Goal: Information Seeking & Learning: Find specific page/section

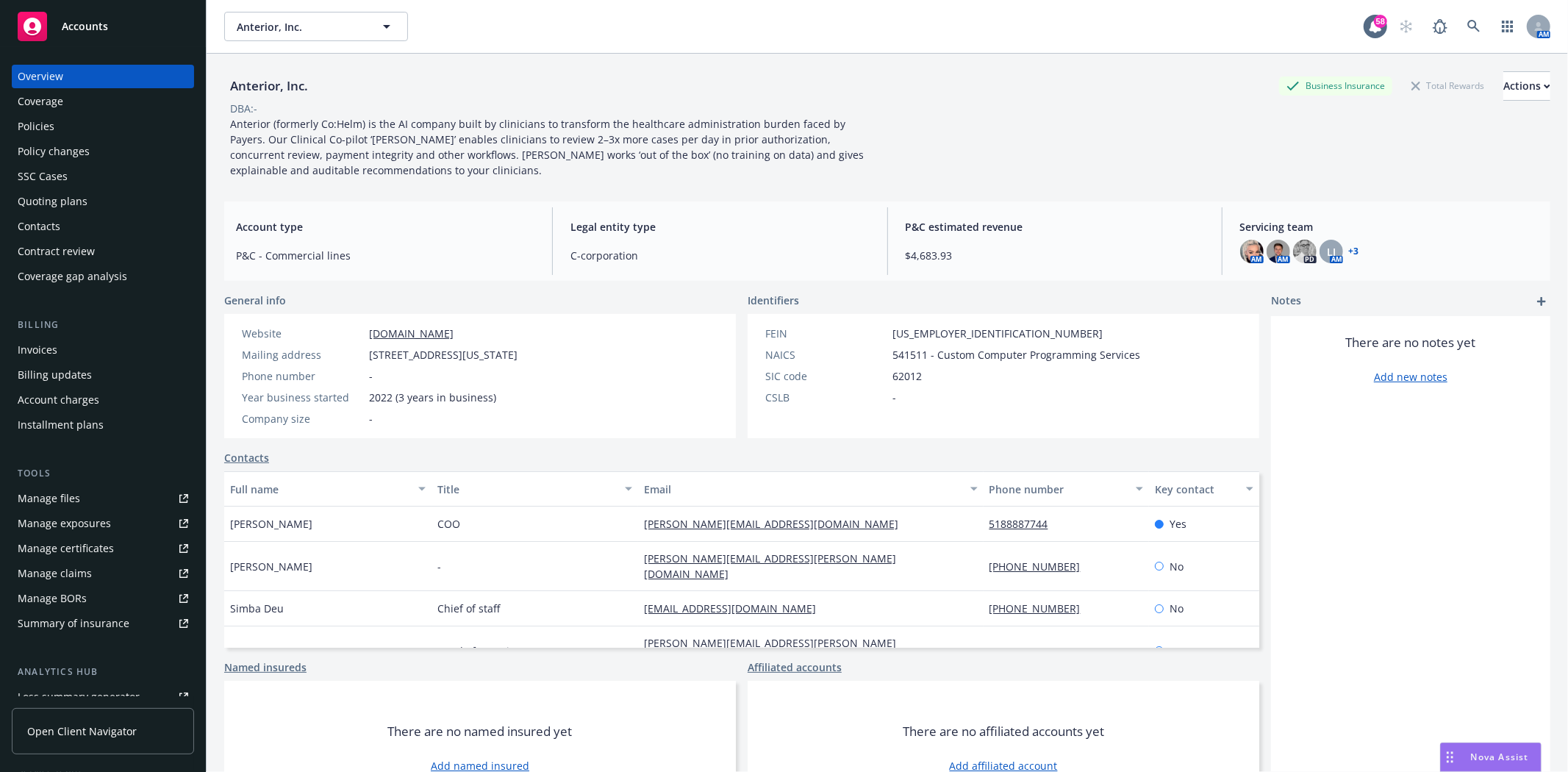
drag, startPoint x: 0, startPoint y: 0, endPoint x: 54, endPoint y: 122, distance: 133.4
click at [54, 122] on div "Policies" at bounding box center [103, 126] width 171 height 24
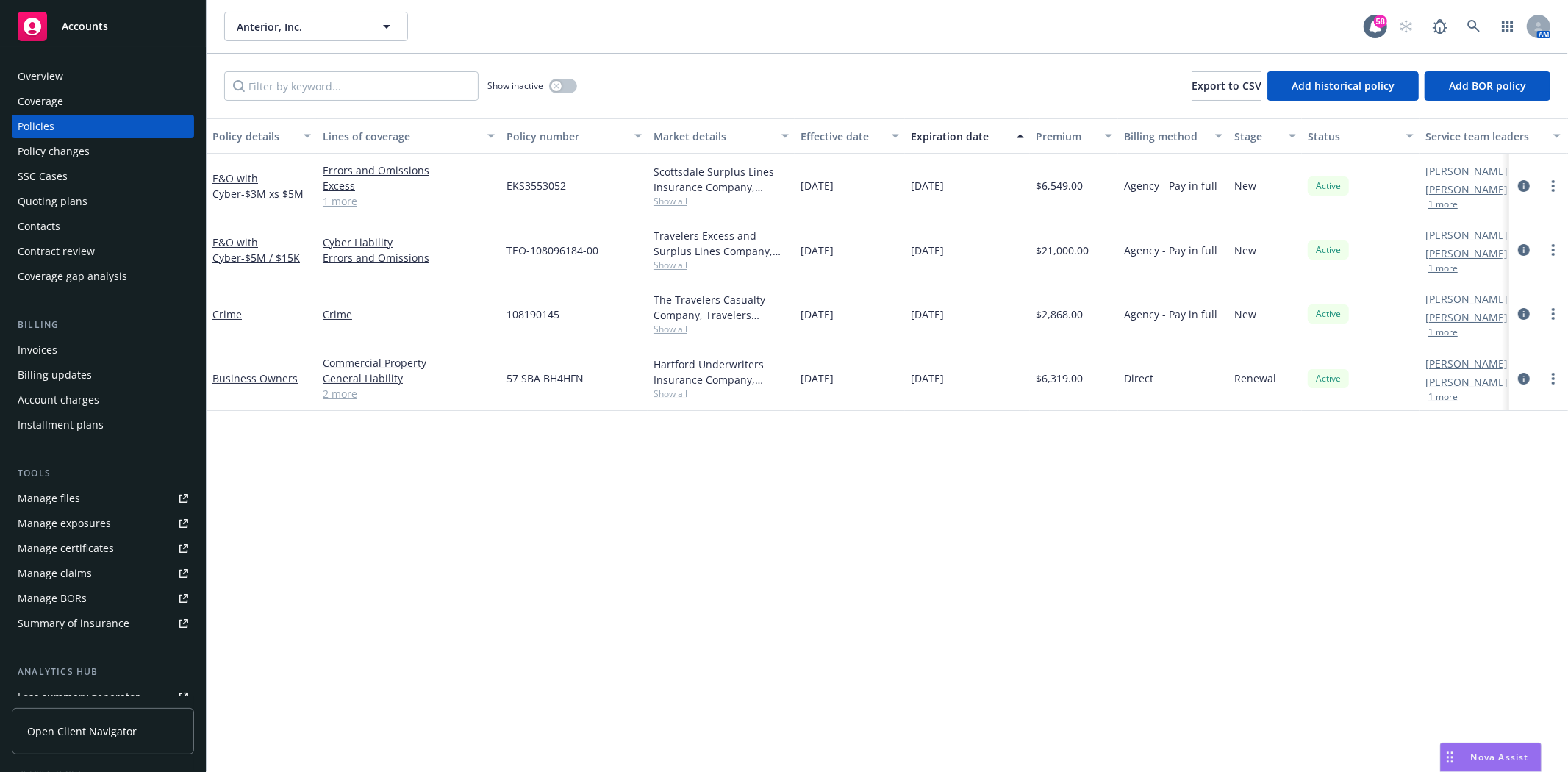
click at [45, 71] on div "Overview" at bounding box center [40, 76] width 45 height 24
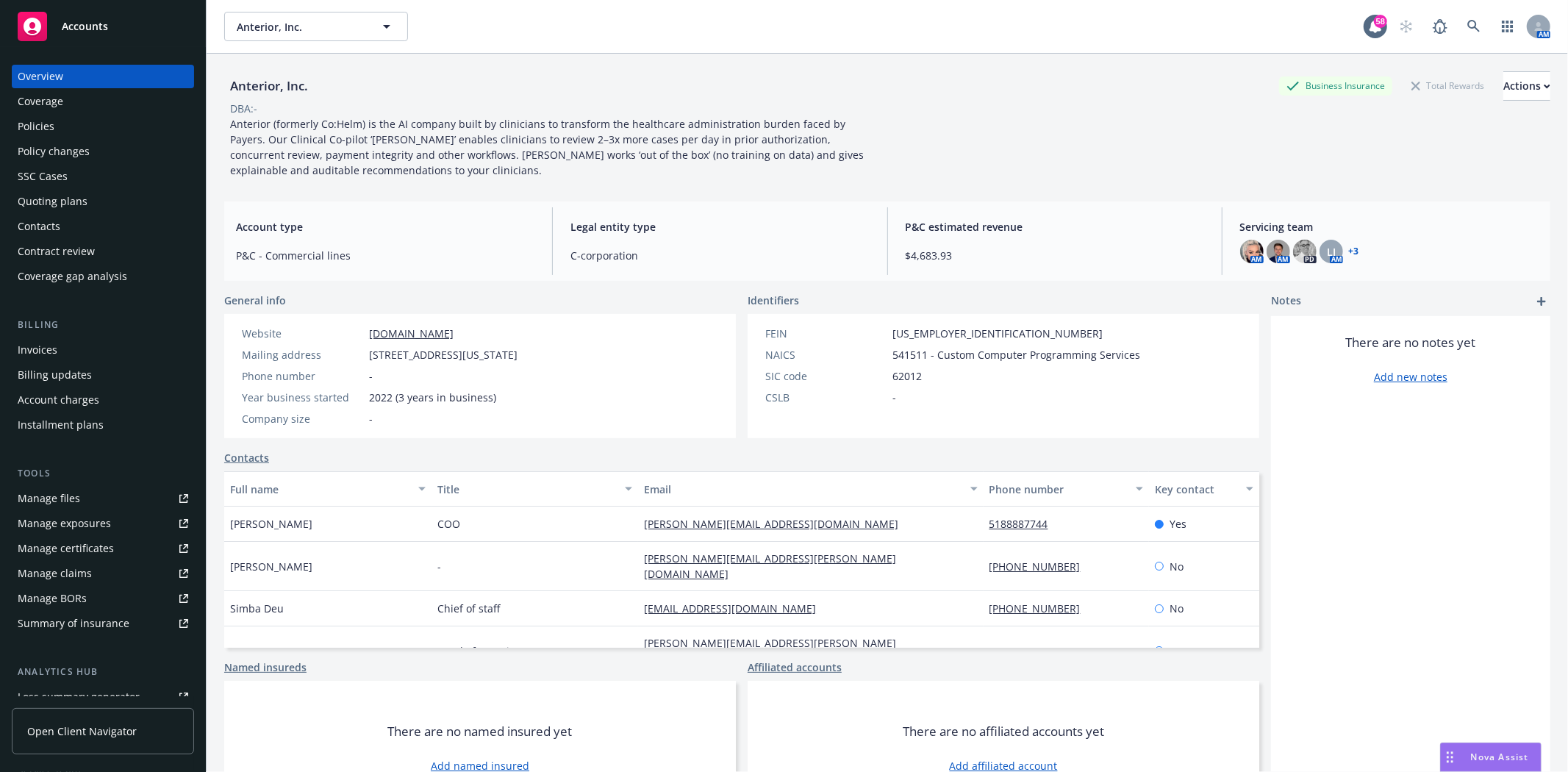
click at [1348, 250] on link "+ 3" at bounding box center [1354, 251] width 11 height 9
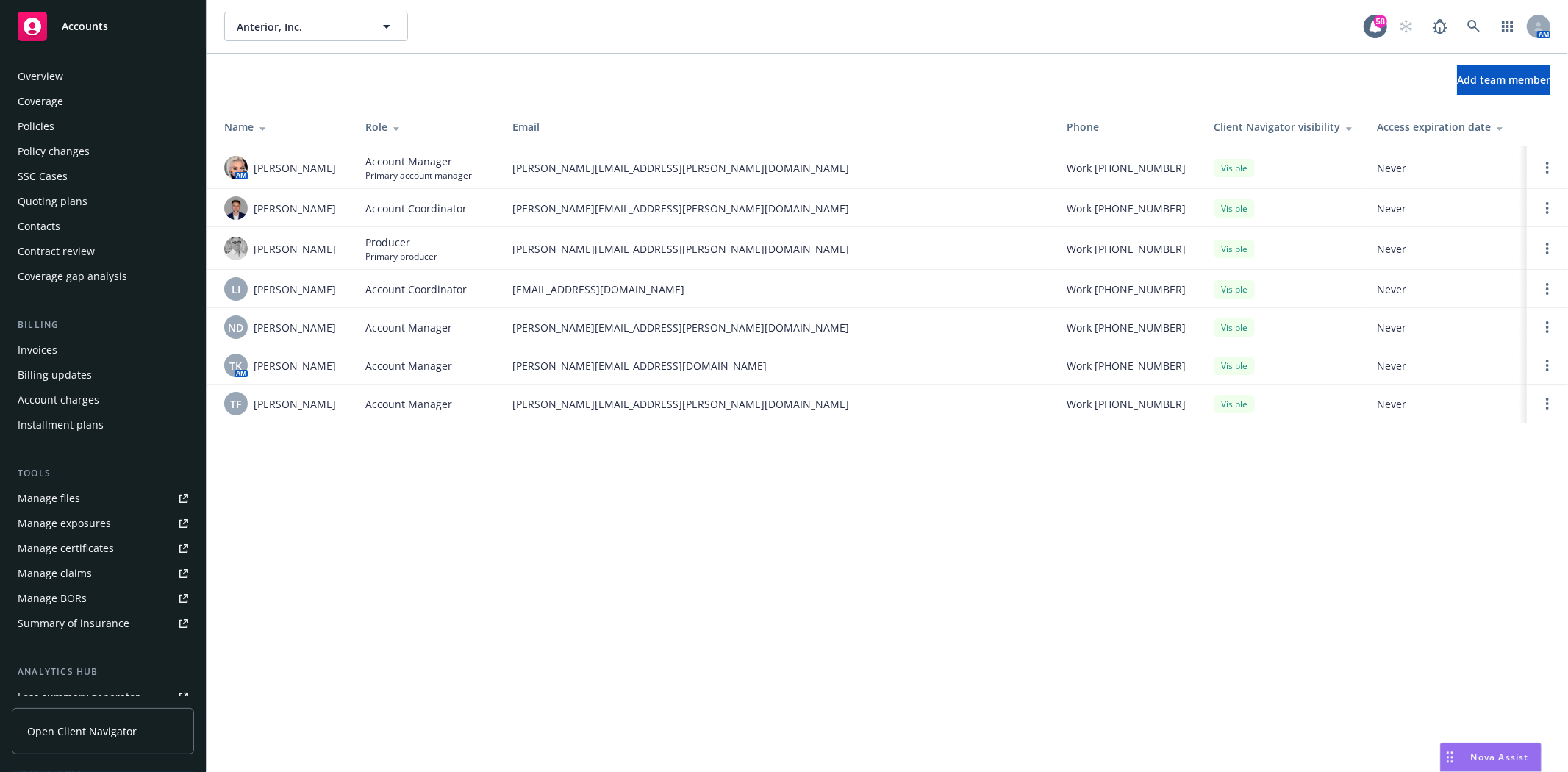
click at [39, 112] on div "Coverage" at bounding box center [40, 101] width 45 height 24
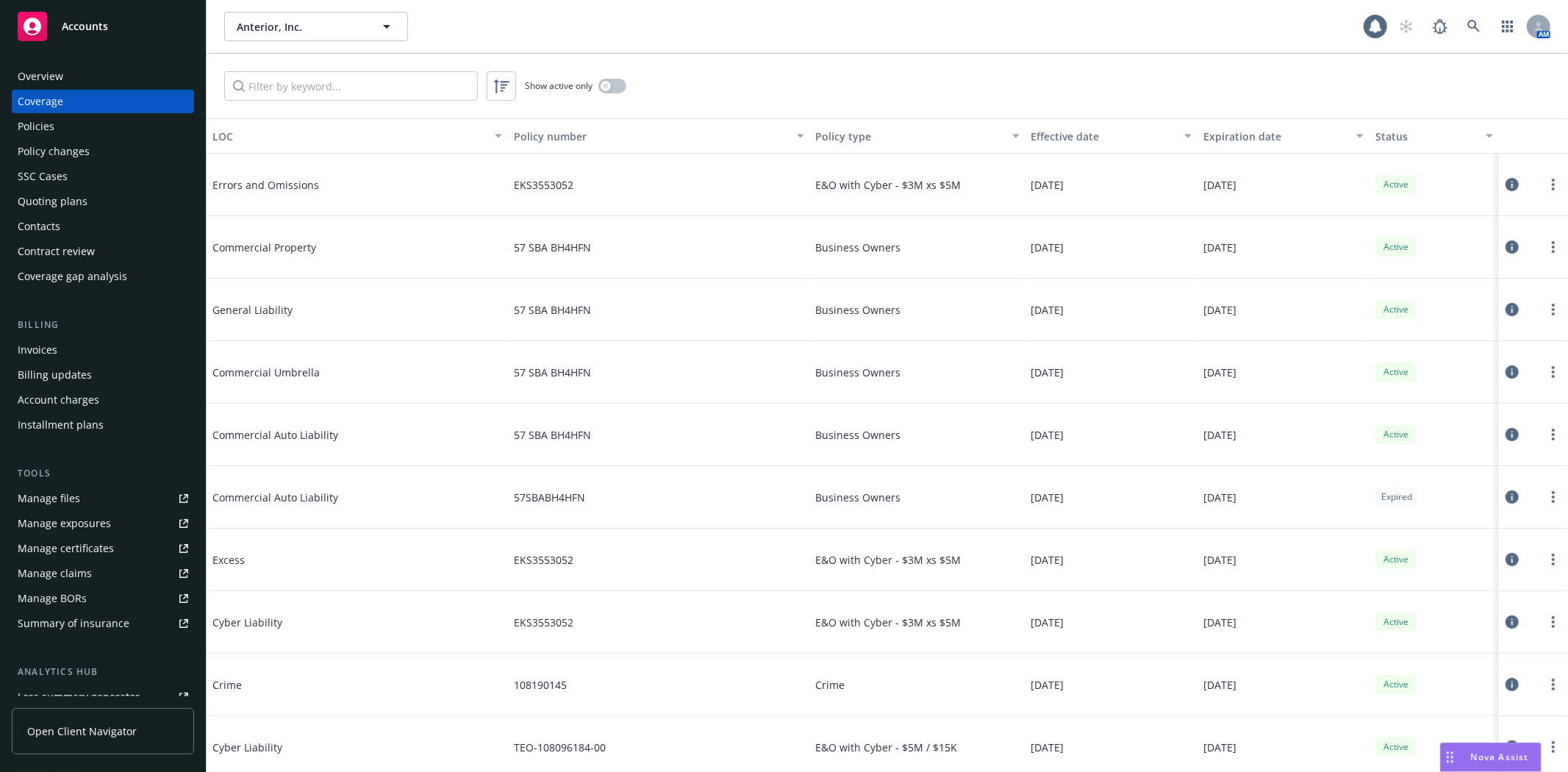
click at [37, 127] on div "Policies" at bounding box center [36, 126] width 37 height 24
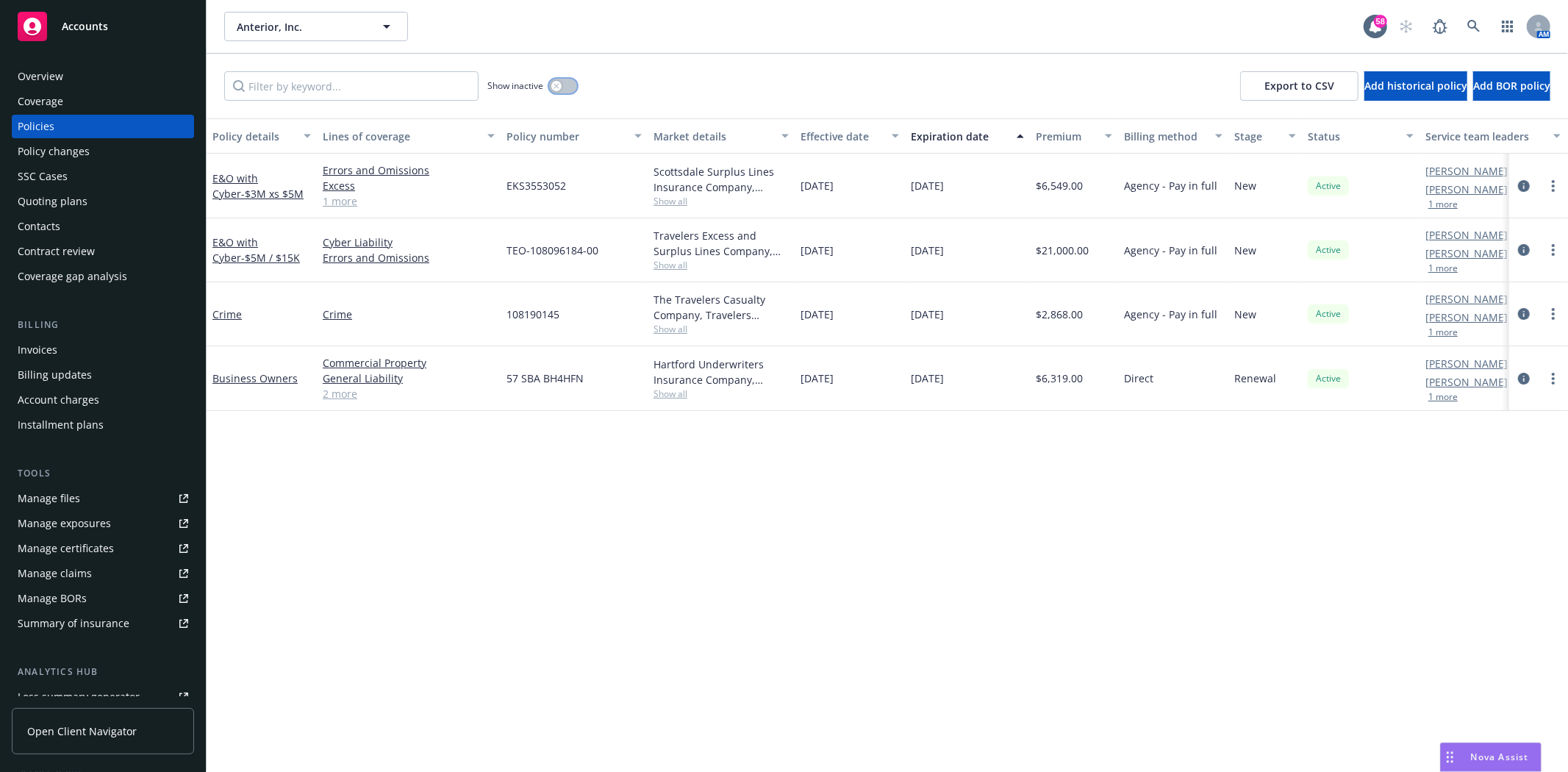
click at [568, 81] on button "button" at bounding box center [563, 86] width 28 height 15
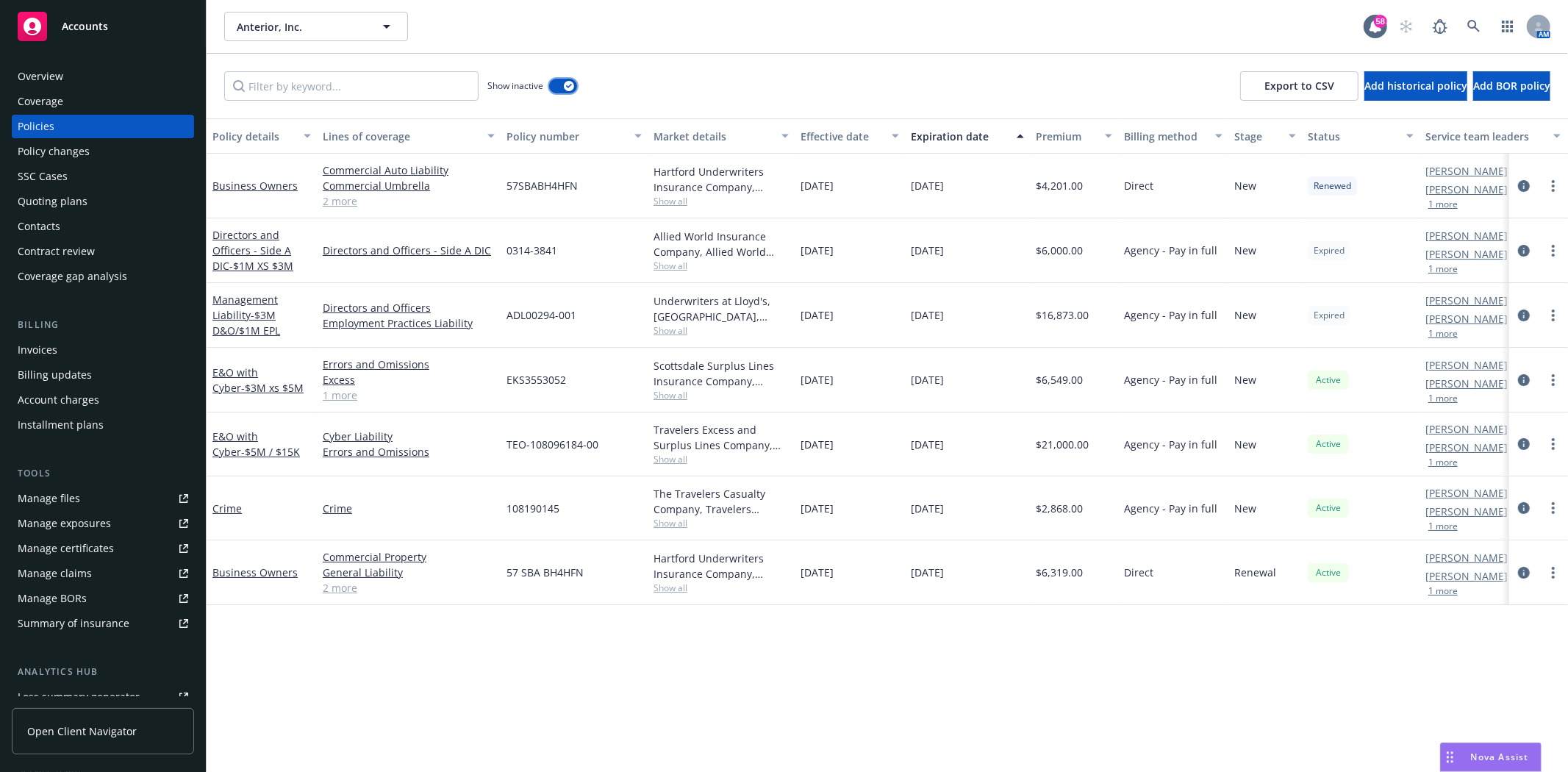
click at [550, 82] on button "button" at bounding box center [563, 86] width 28 height 15
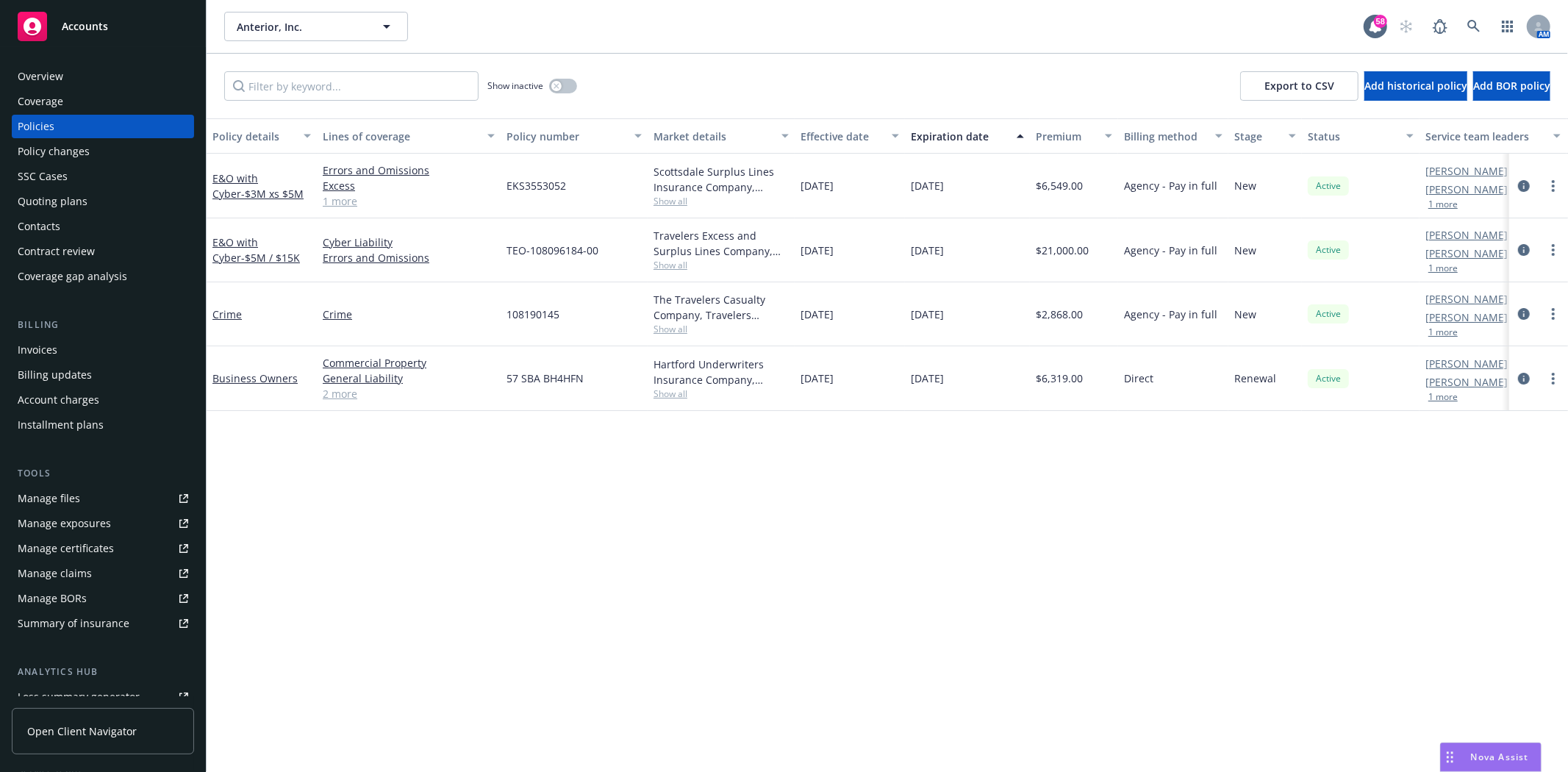
drag, startPoint x: 70, startPoint y: 72, endPoint x: 285, endPoint y: 203, distance: 251.8
click at [70, 72] on div "Overview" at bounding box center [103, 76] width 171 height 24
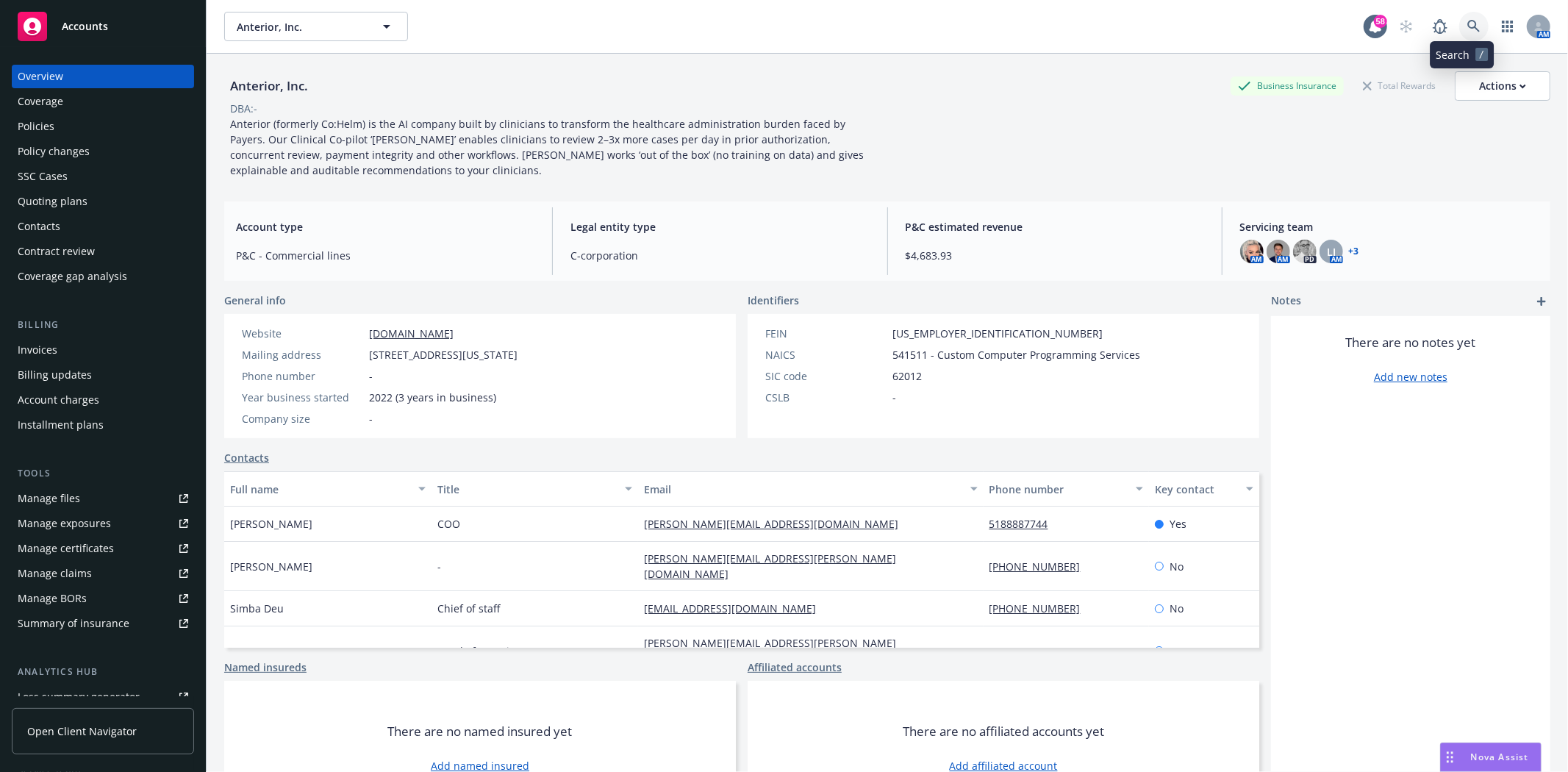
click at [1467, 27] on icon at bounding box center [1473, 26] width 13 height 13
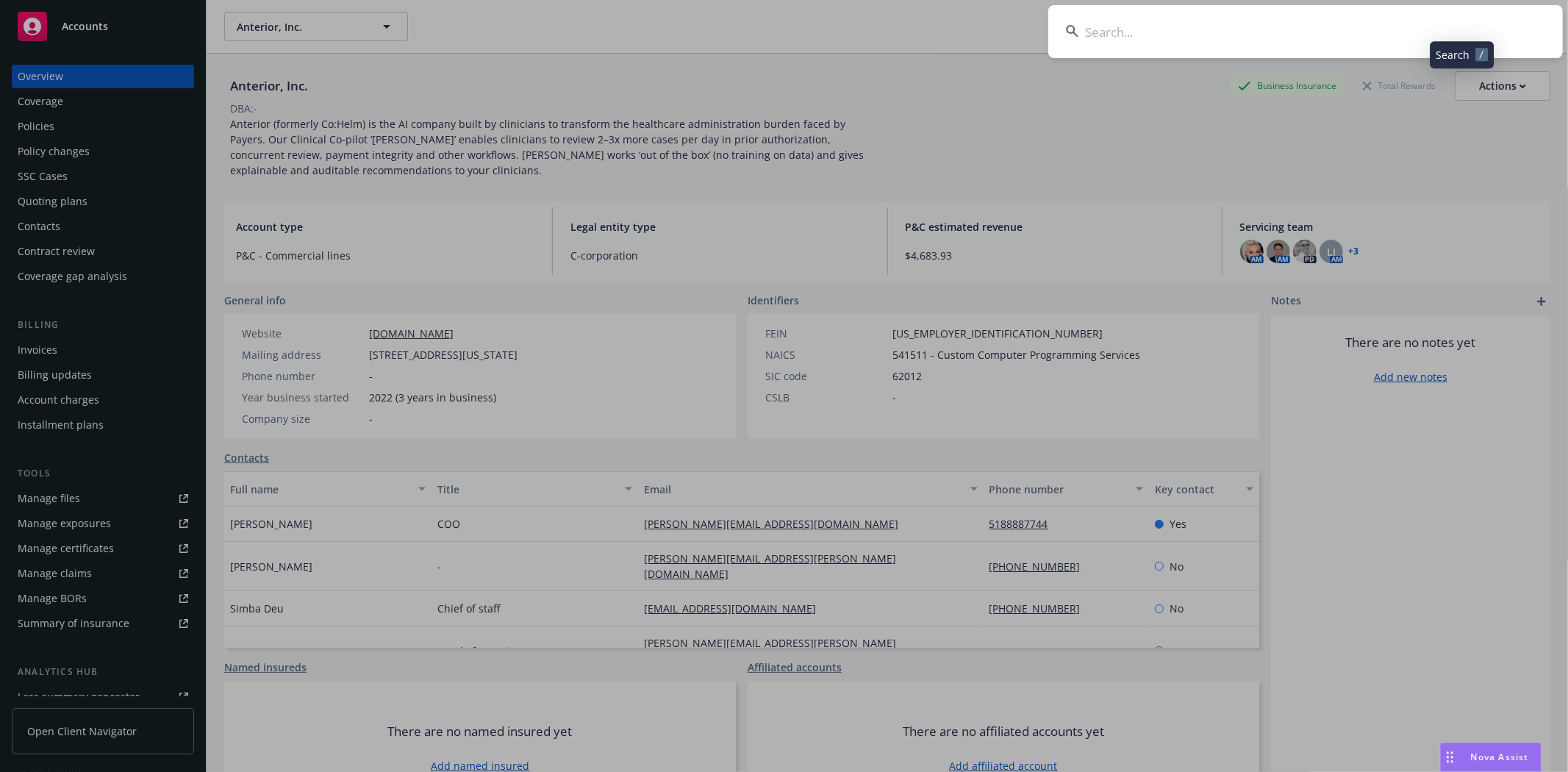
click at [1360, 30] on input at bounding box center [1305, 32] width 514 height 53
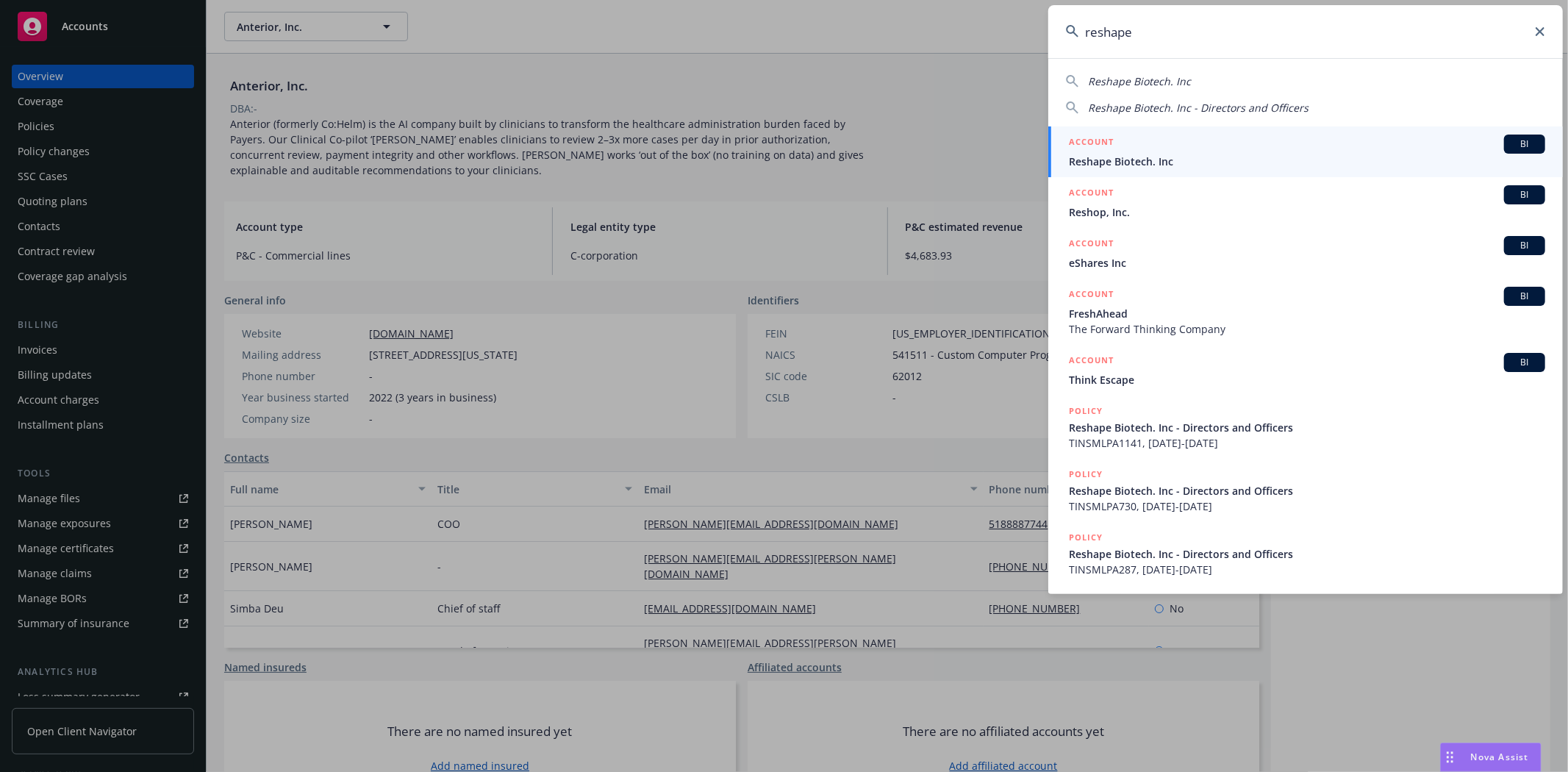
type input "reshape"
click at [1265, 163] on span "Reshape Biotech. Inc" at bounding box center [1307, 160] width 476 height 15
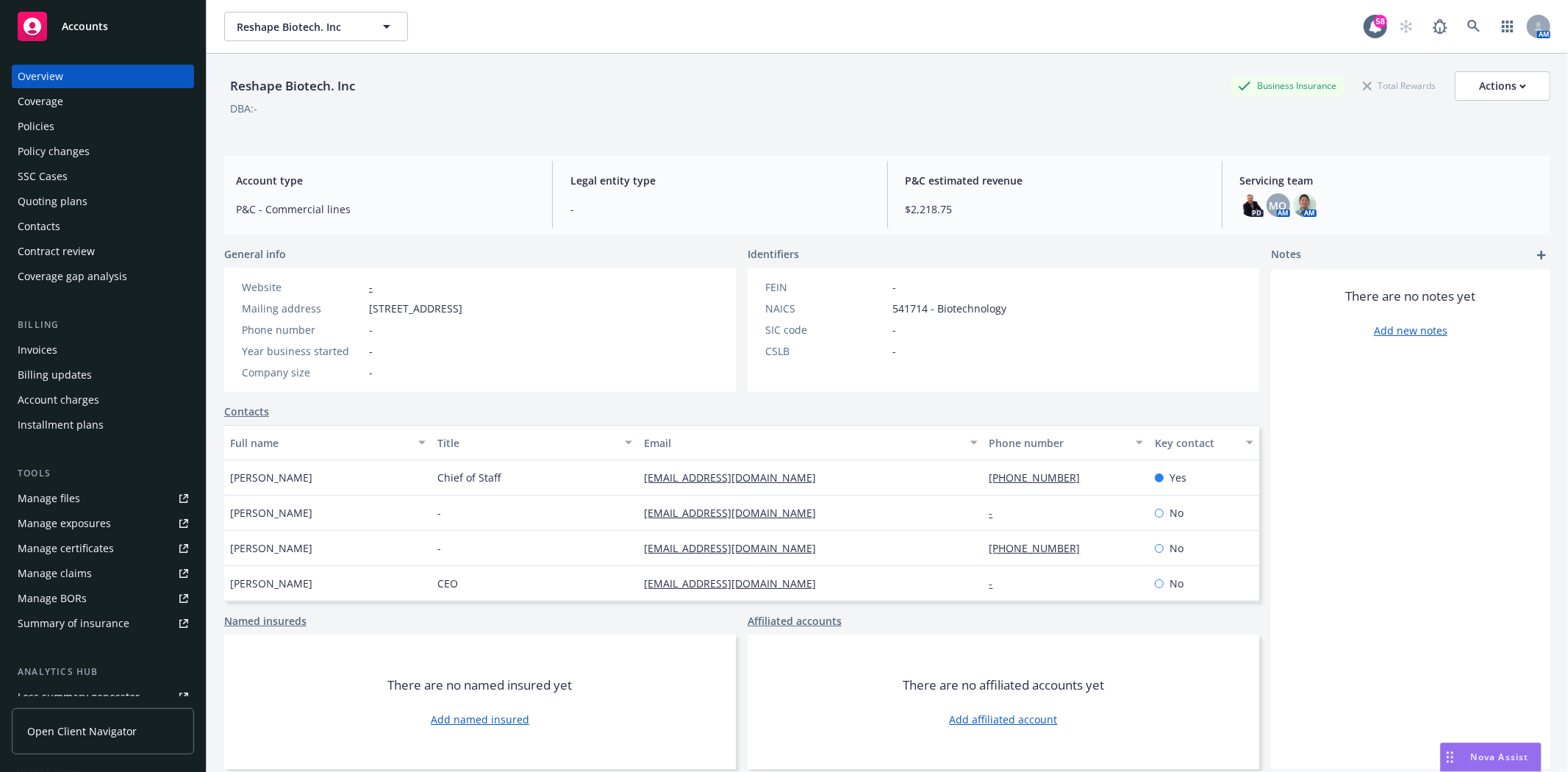
click at [42, 127] on div "Policies" at bounding box center [36, 126] width 37 height 24
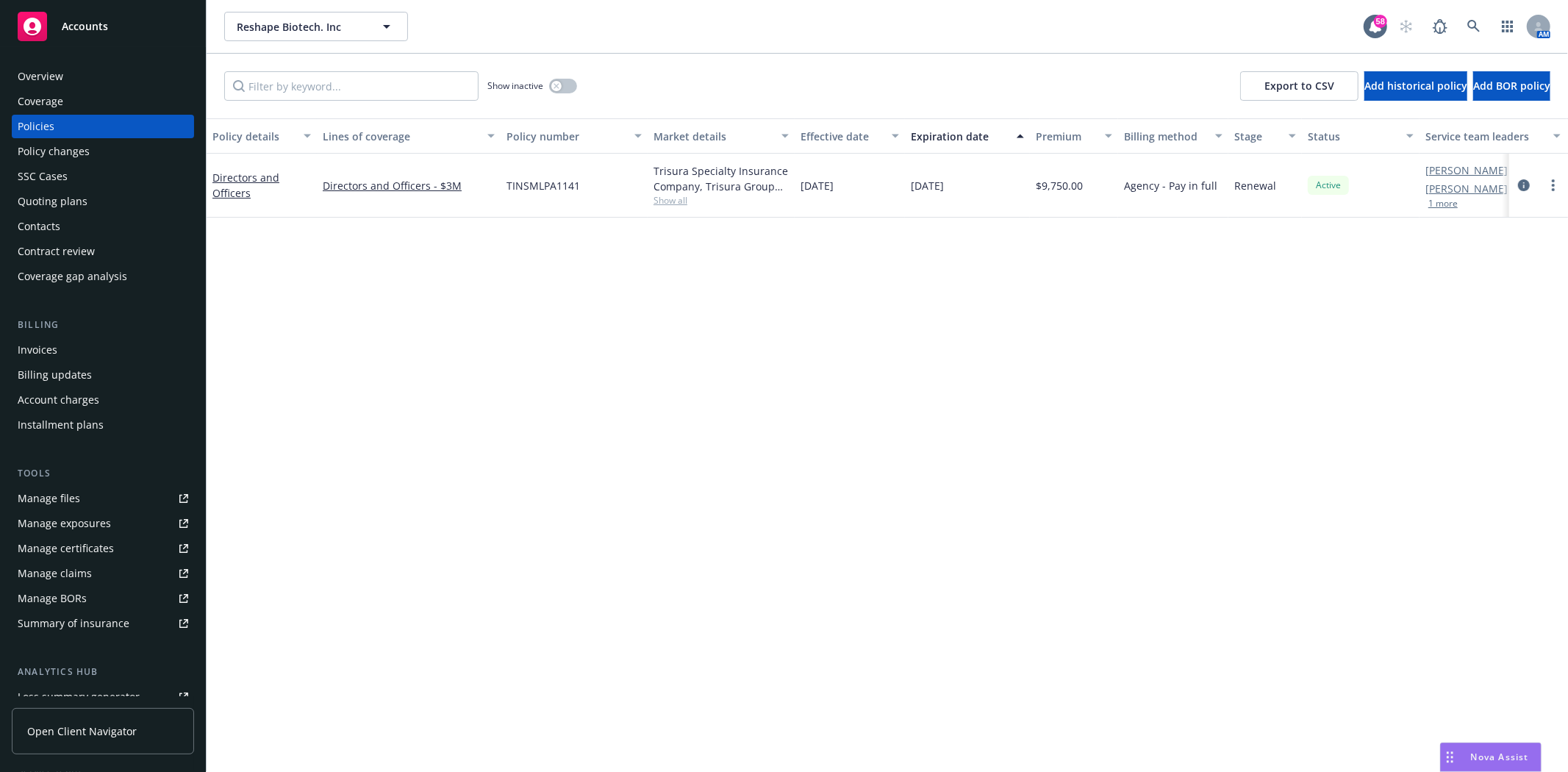
click at [39, 72] on div "Overview" at bounding box center [40, 76] width 45 height 24
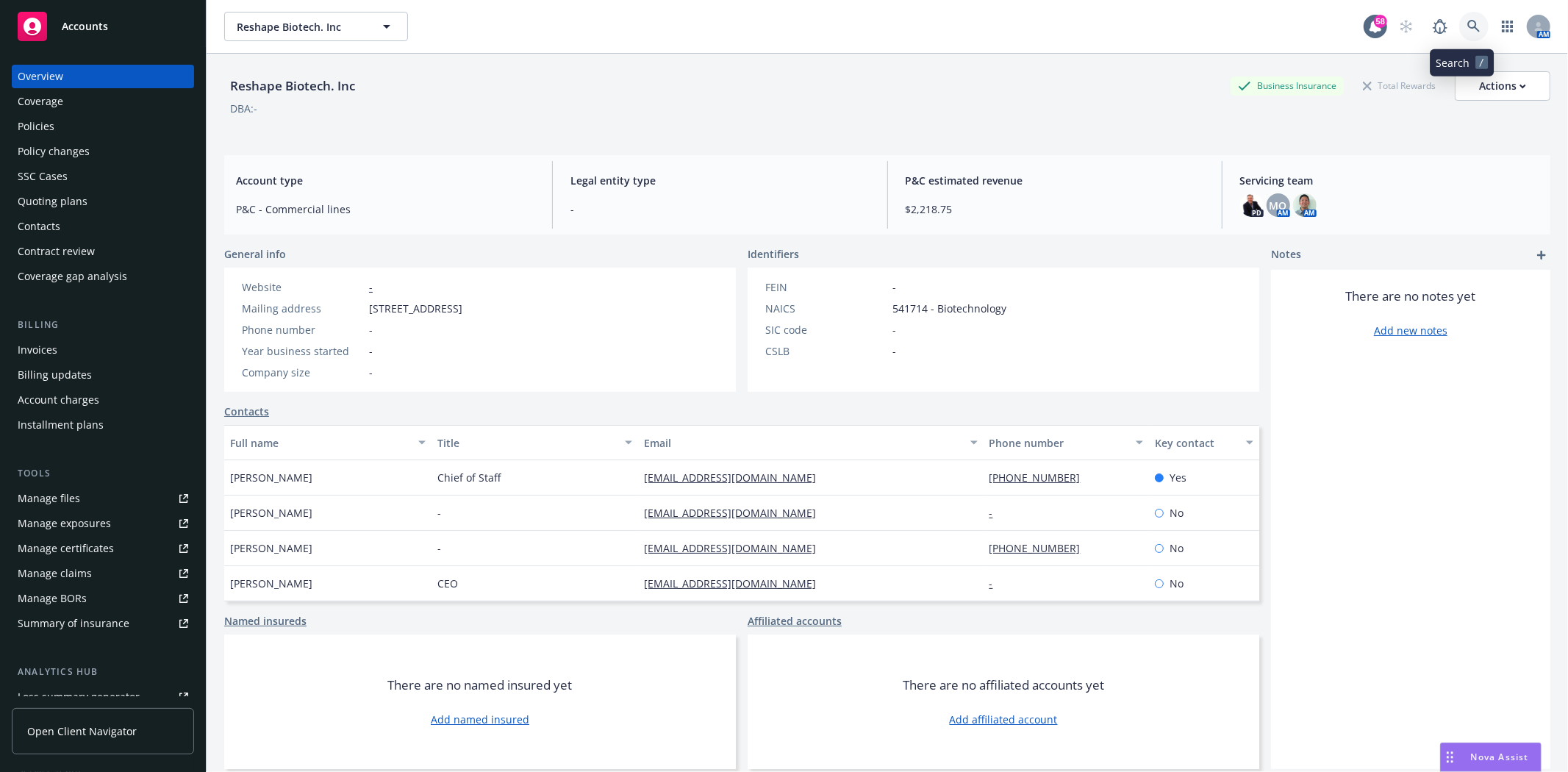
click at [1467, 27] on icon at bounding box center [1473, 26] width 12 height 12
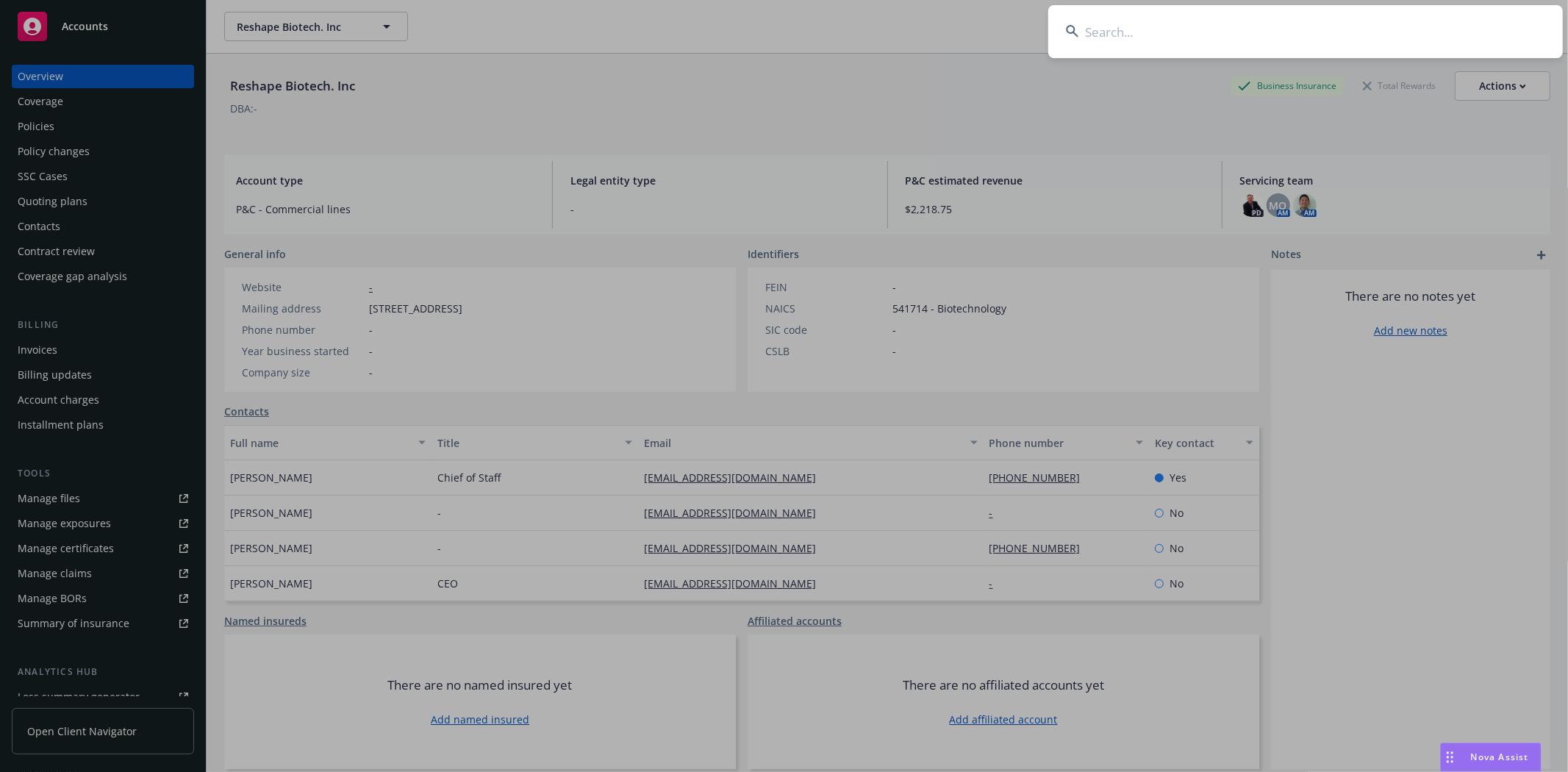
click at [1108, 35] on input at bounding box center [1305, 32] width 514 height 53
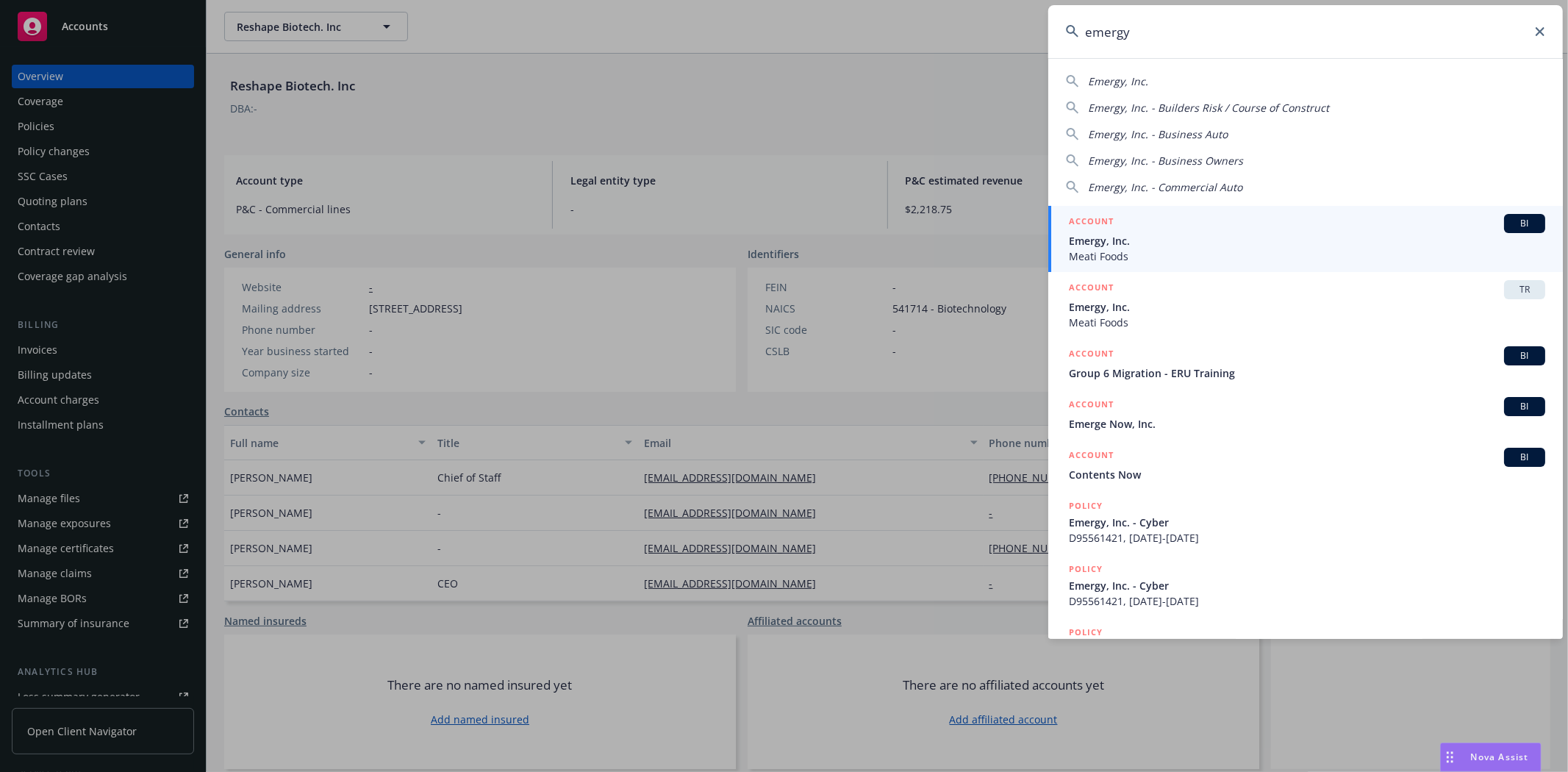
drag, startPoint x: 1354, startPoint y: 25, endPoint x: 1343, endPoint y: 27, distance: 11.2
click at [1343, 27] on input "emergy" at bounding box center [1305, 32] width 514 height 53
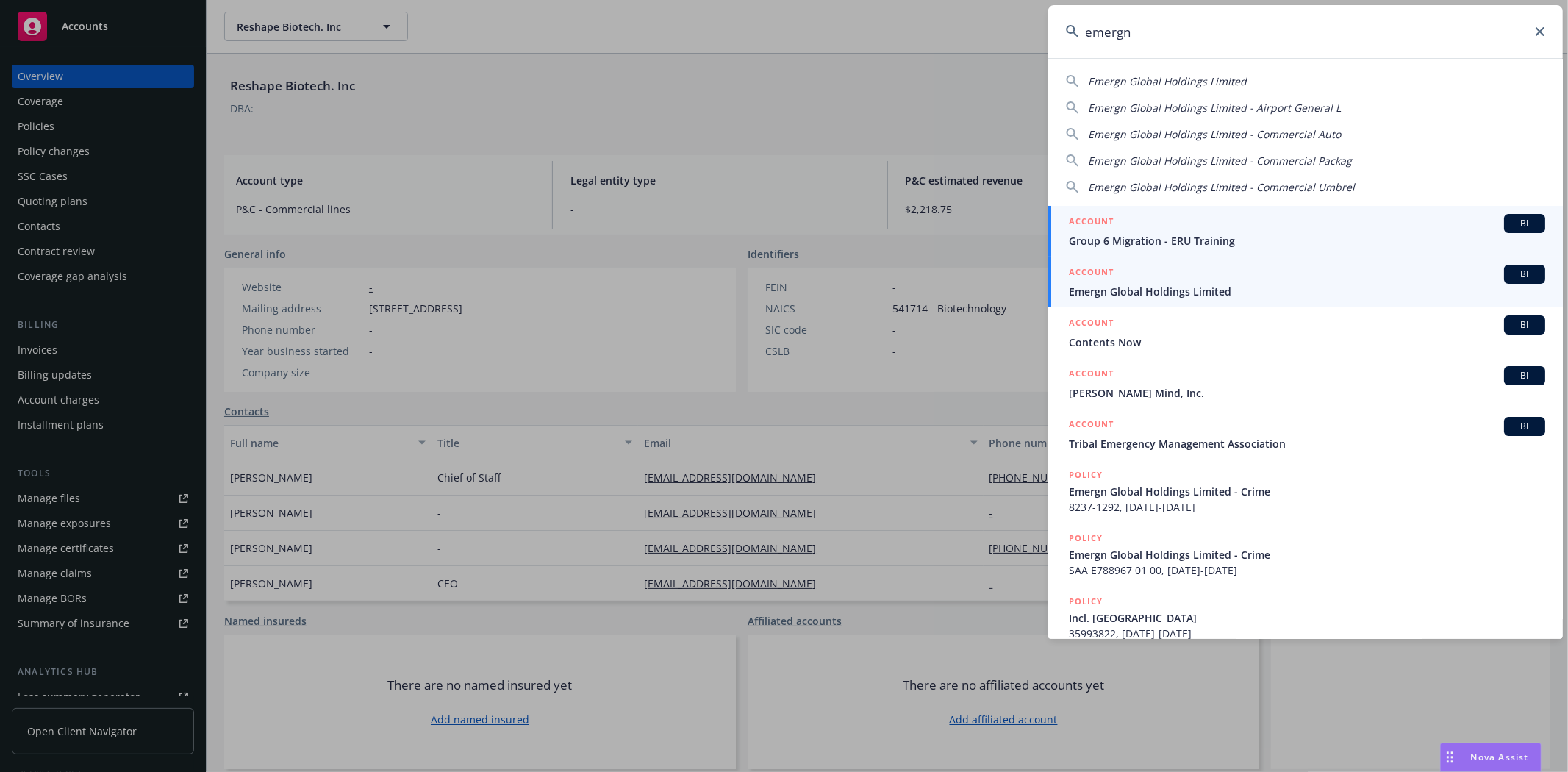
type input "emergn"
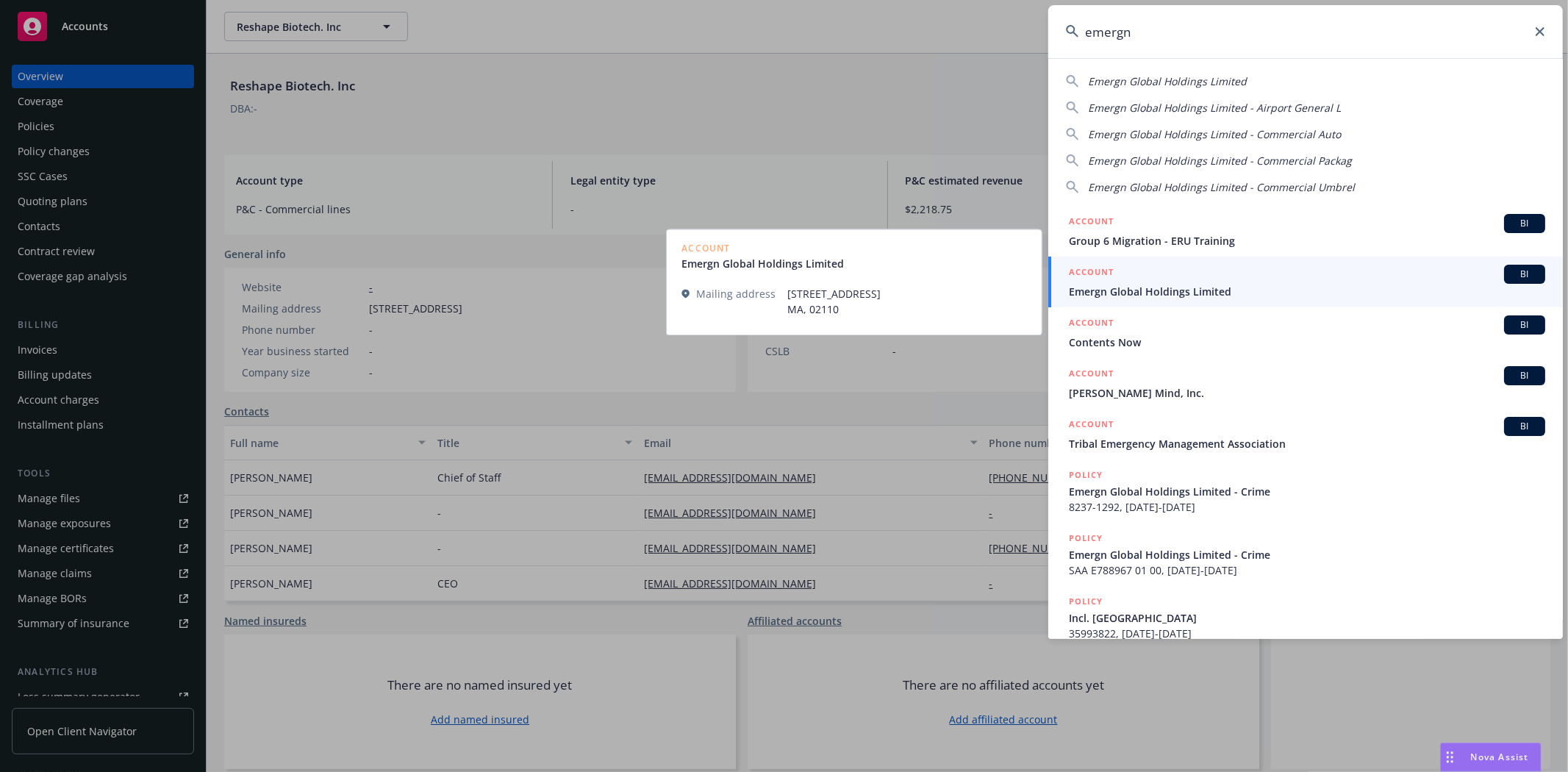
click at [1123, 292] on span "Emergn Global Holdings Limited" at bounding box center [1307, 290] width 476 height 15
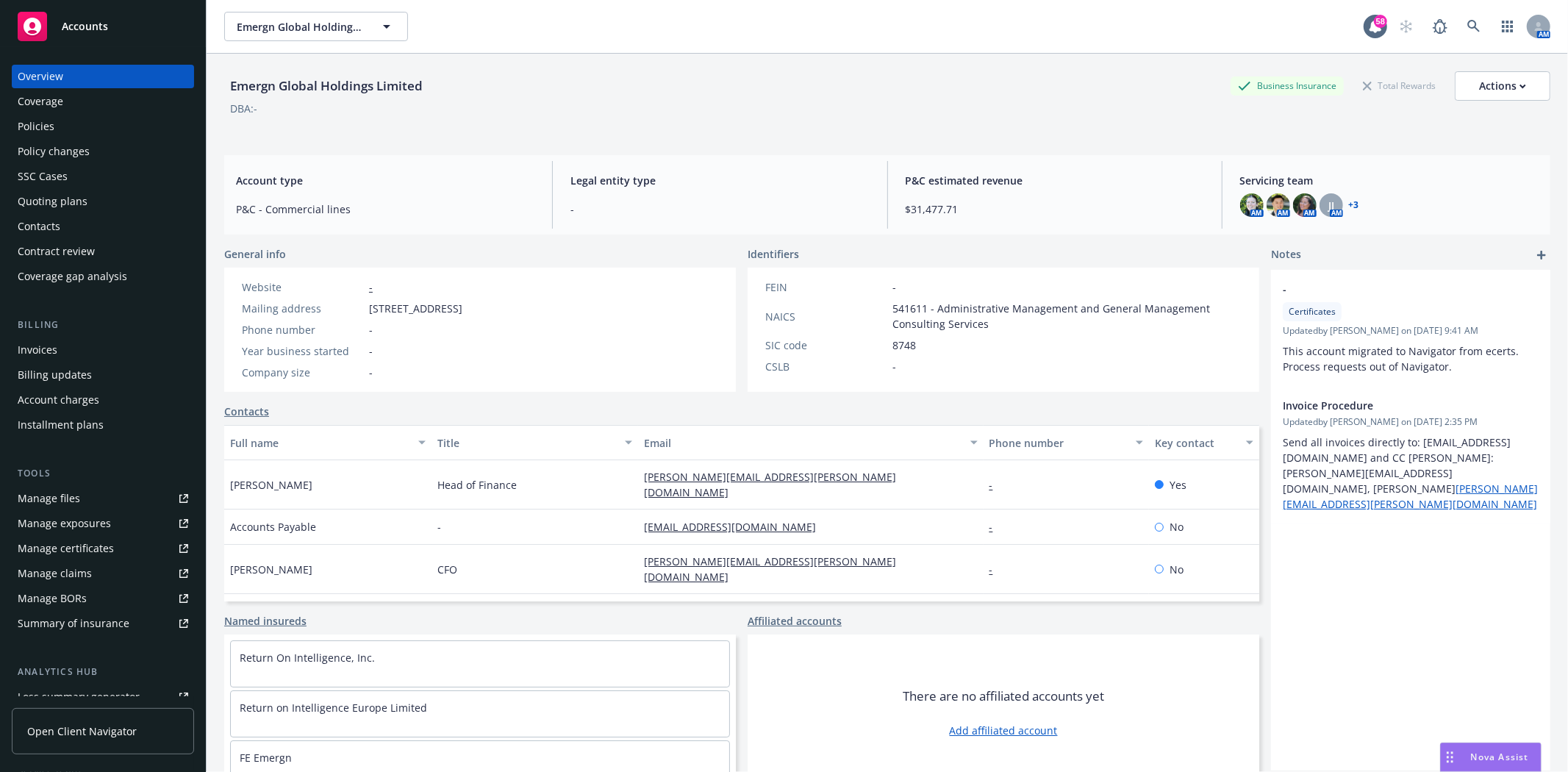
click at [70, 205] on div "Quoting plans" at bounding box center [52, 201] width 70 height 24
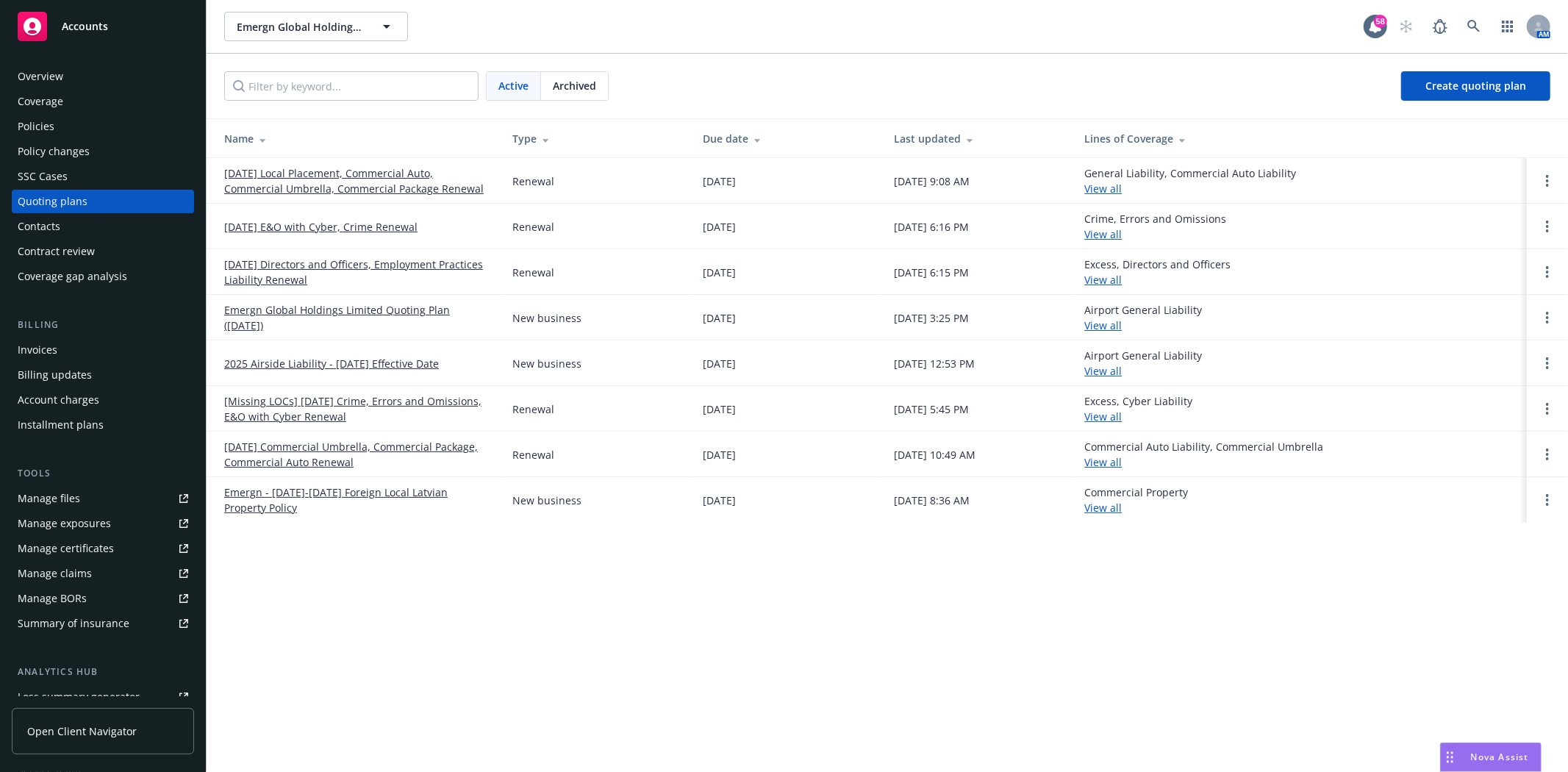
click at [556, 81] on span "Archived" at bounding box center [574, 85] width 43 height 15
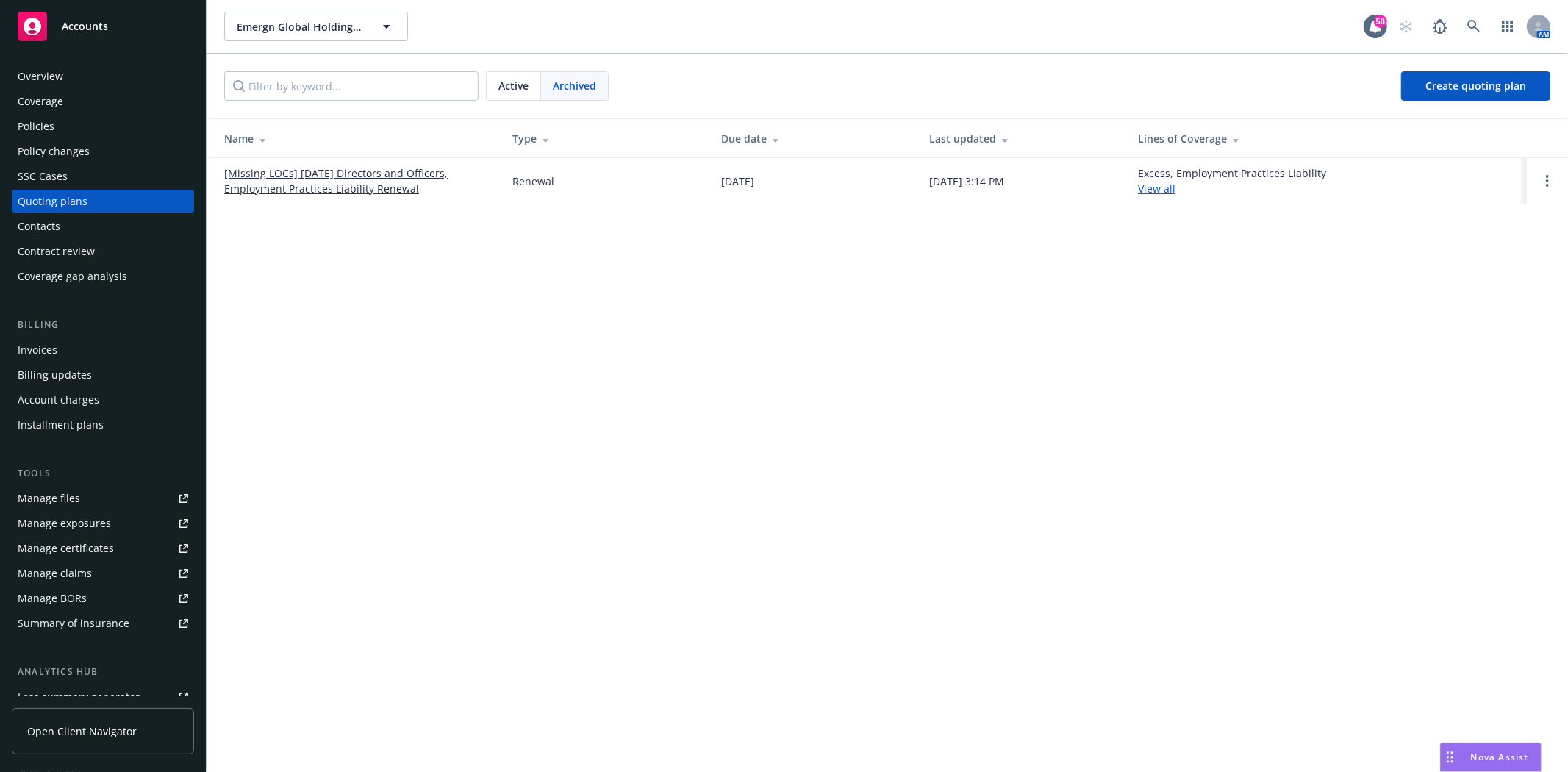
click at [369, 172] on link "[Missing LOCs] 09/17/24 Directors and Officers, Employment Practices Liability …" at bounding box center [356, 181] width 265 height 31
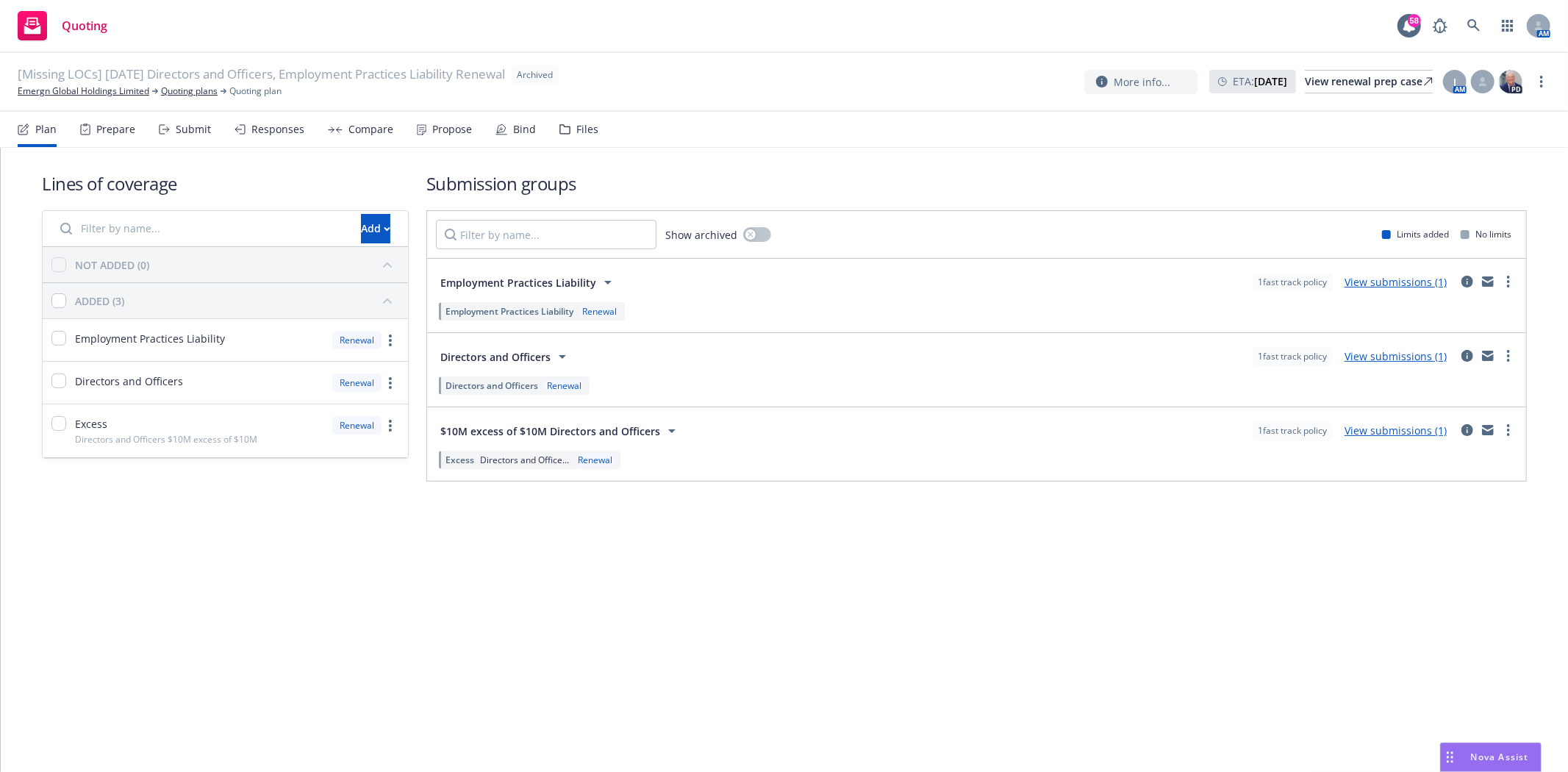
click at [577, 134] on div "Files" at bounding box center [587, 128] width 22 height 12
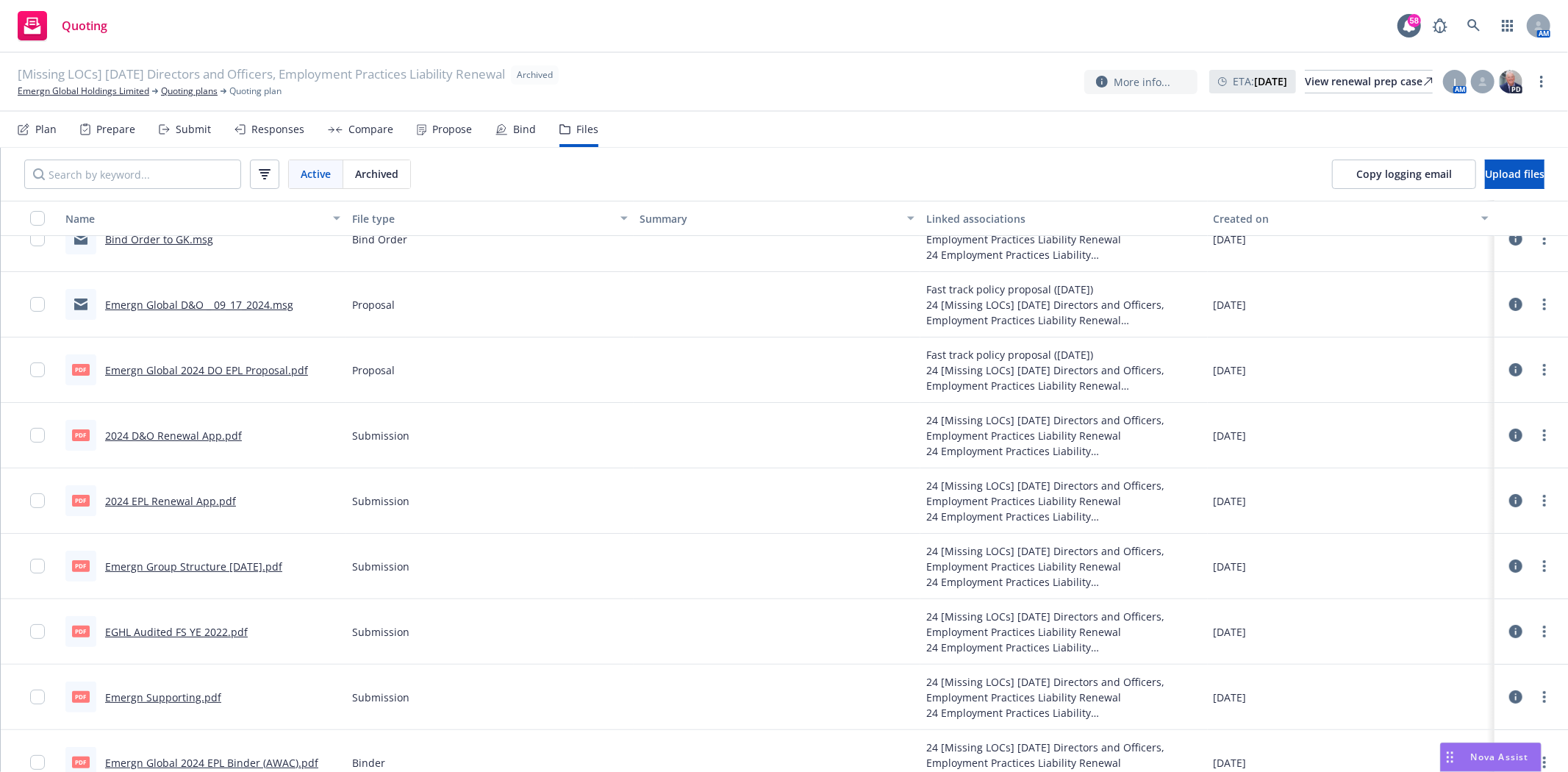
scroll to position [240, 0]
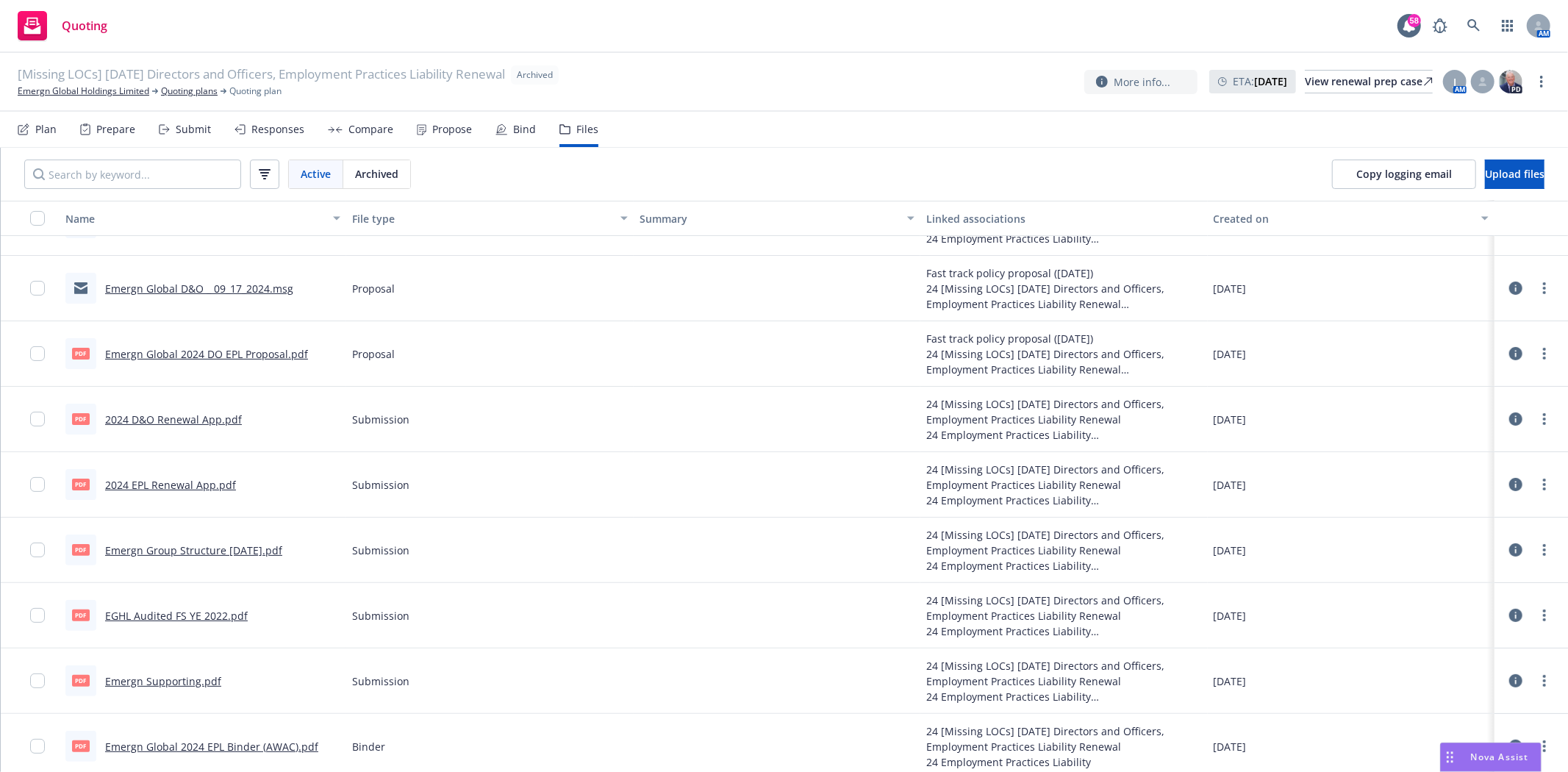
click at [219, 416] on link "2024 D&O Renewal App.pdf" at bounding box center [174, 420] width 136 height 14
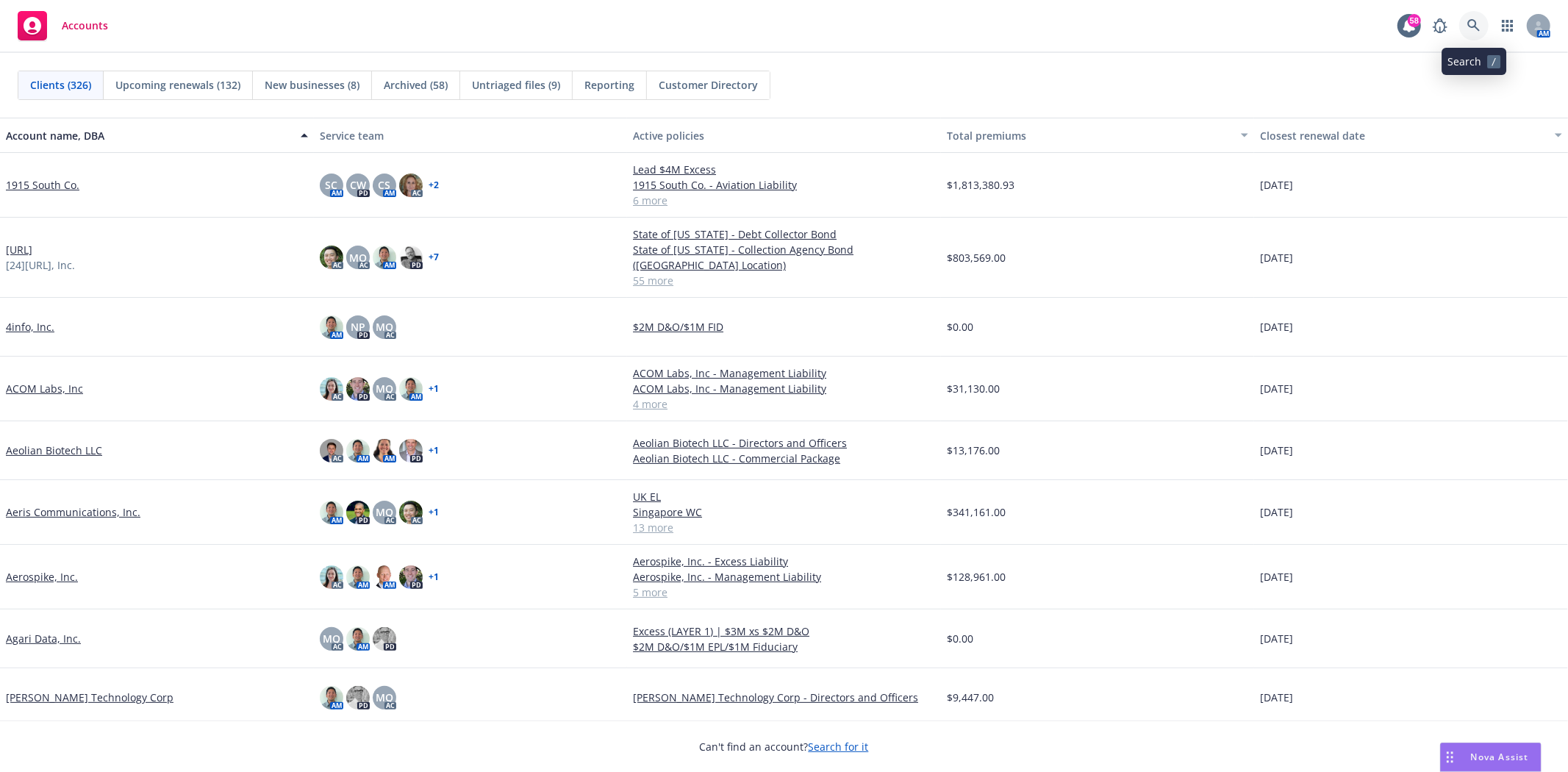
click at [1475, 15] on link at bounding box center [1473, 25] width 29 height 29
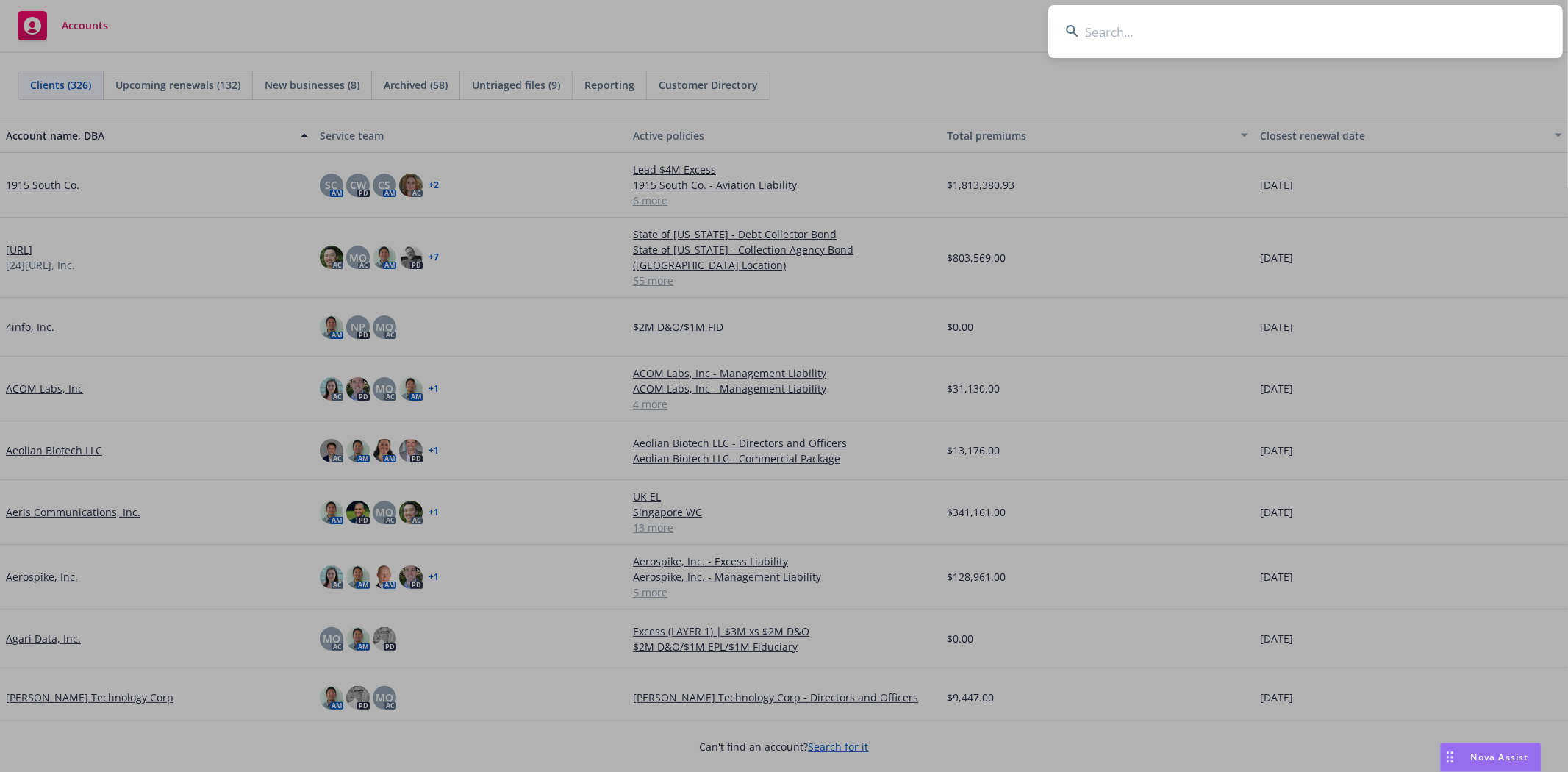
click at [1406, 34] on input at bounding box center [1305, 32] width 514 height 53
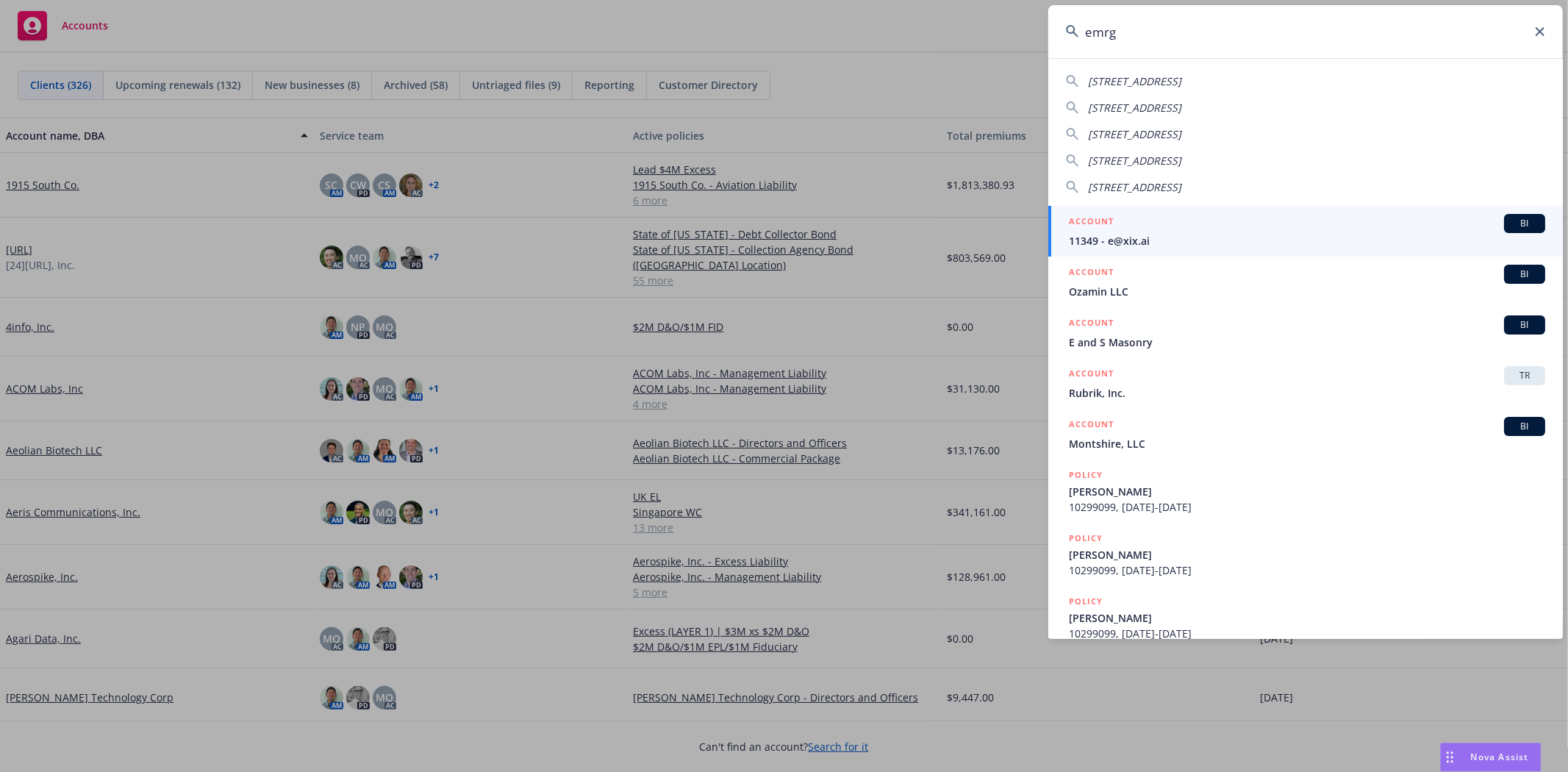
type input "emrgn"
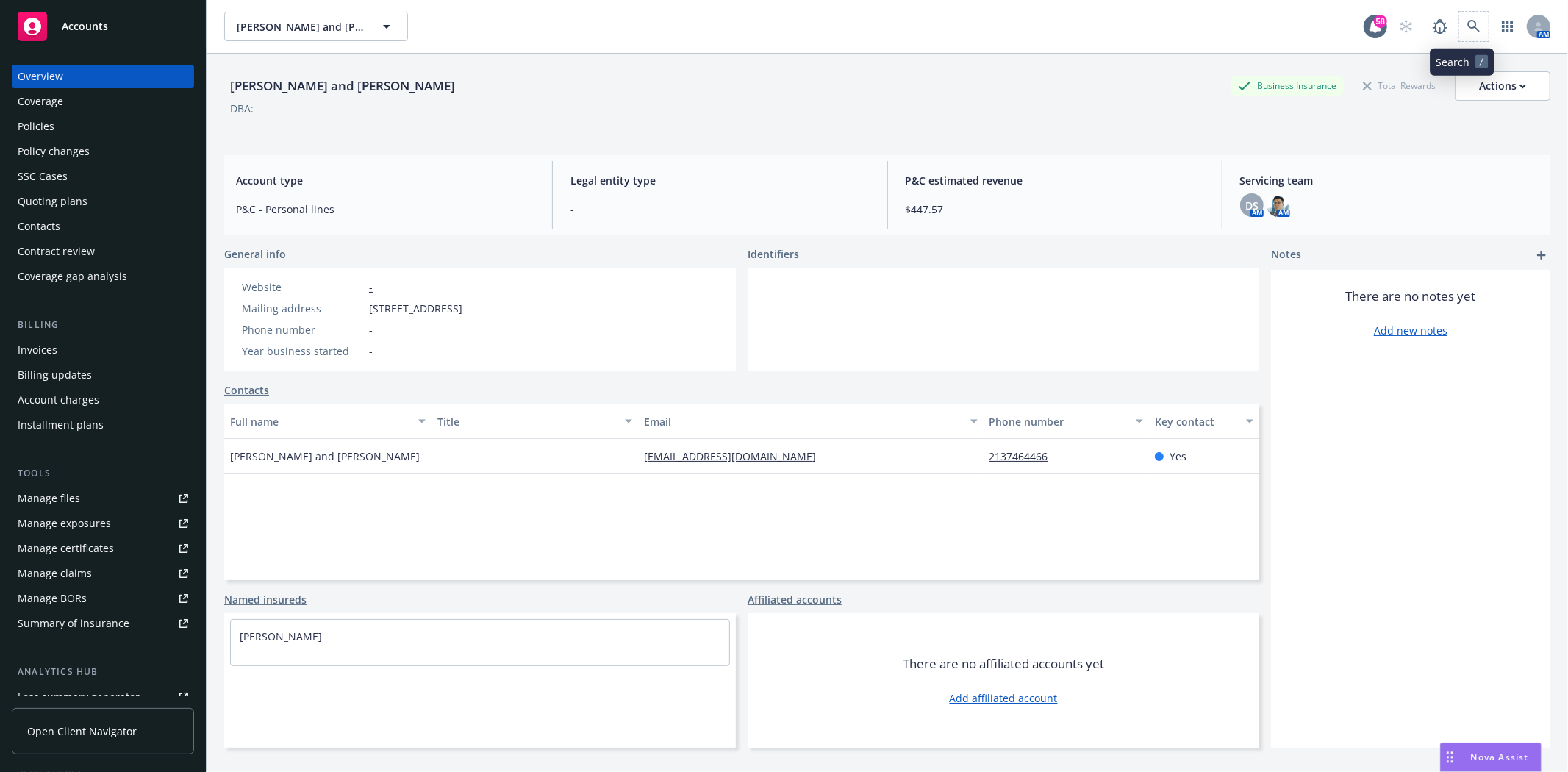
click at [1475, 19] on span at bounding box center [1473, 26] width 29 height 29
click at [1467, 28] on icon at bounding box center [1473, 26] width 13 height 13
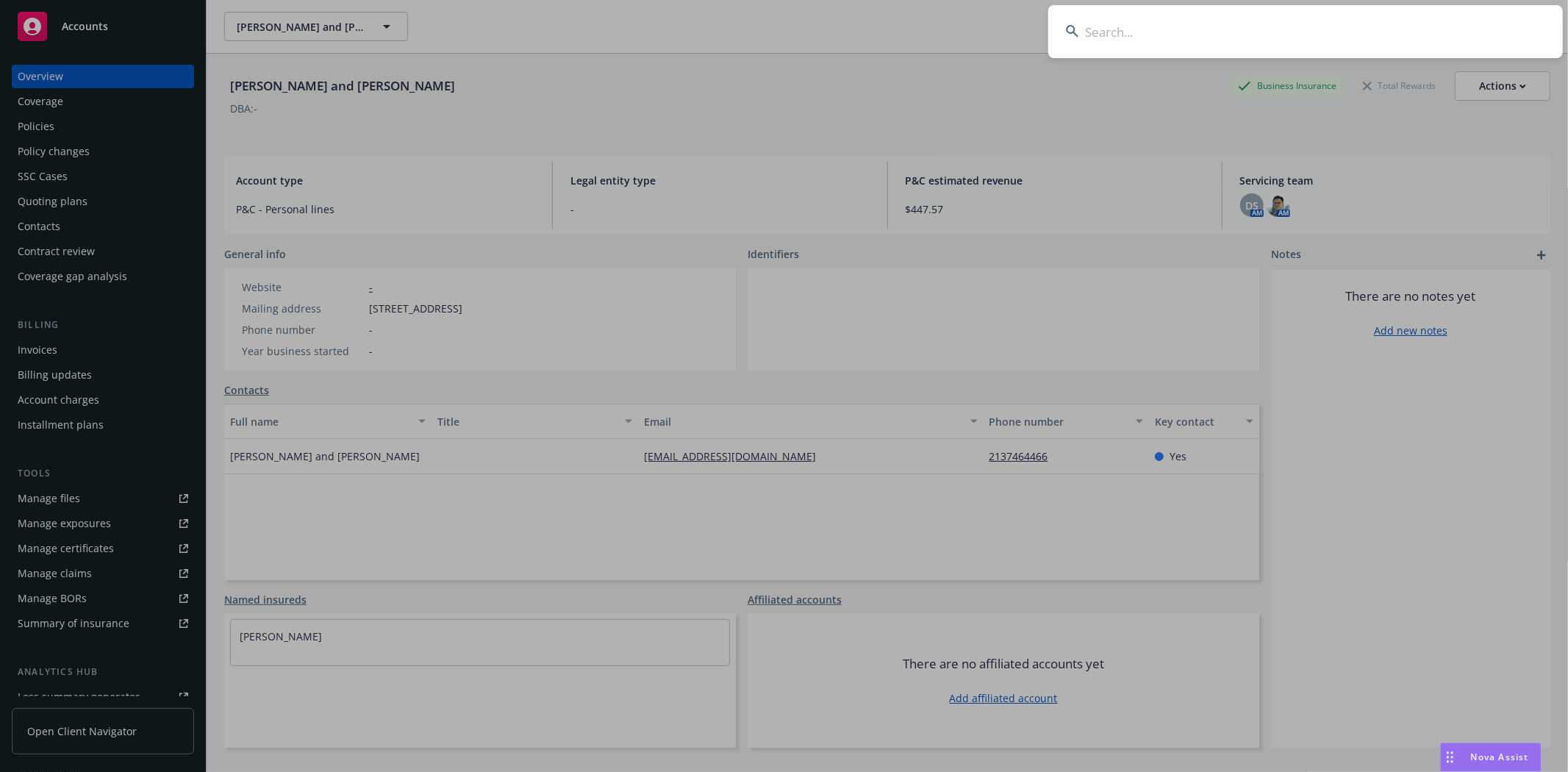
click at [1332, 28] on input at bounding box center [1305, 32] width 514 height 53
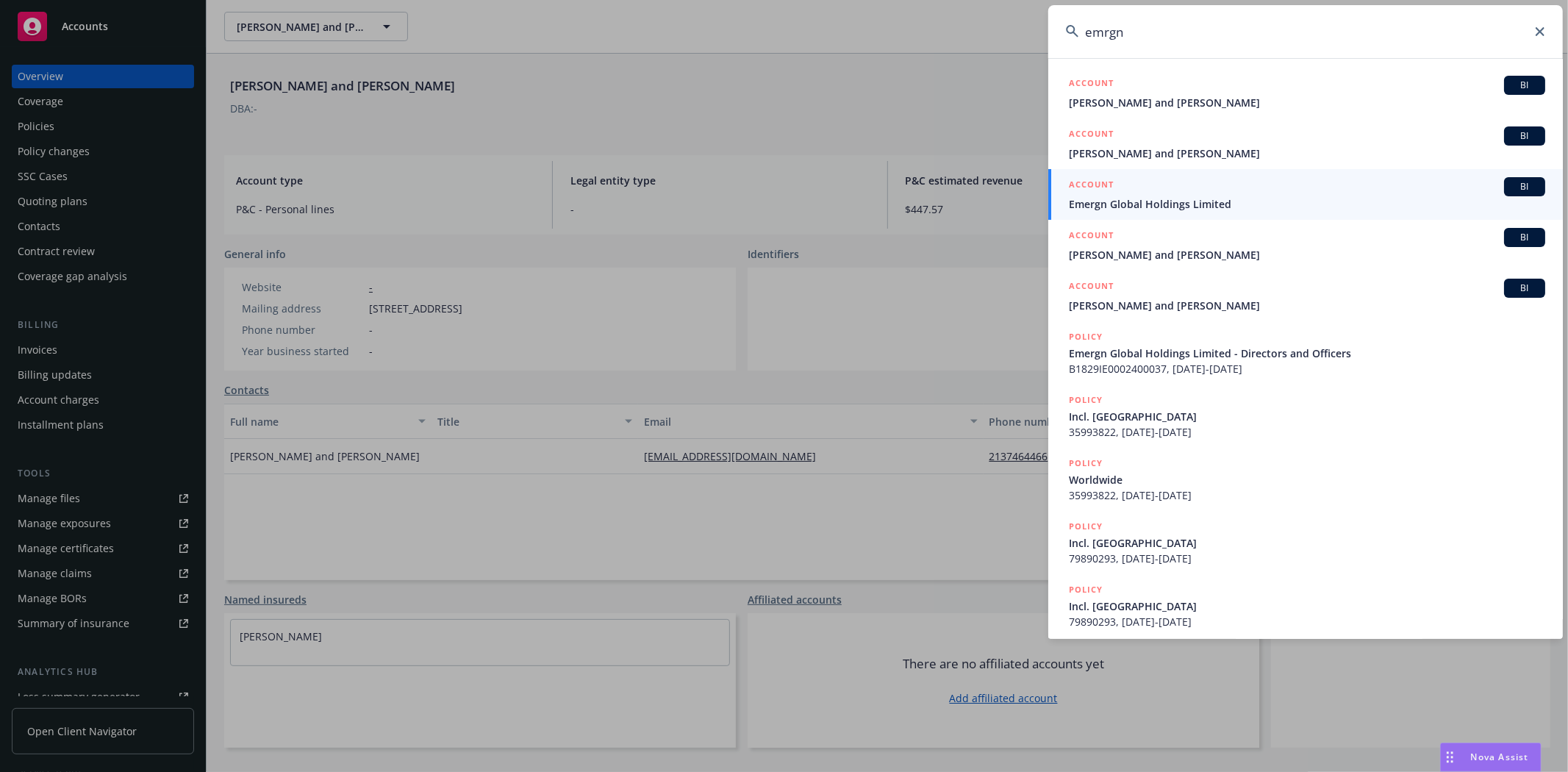
type input "emrgn"
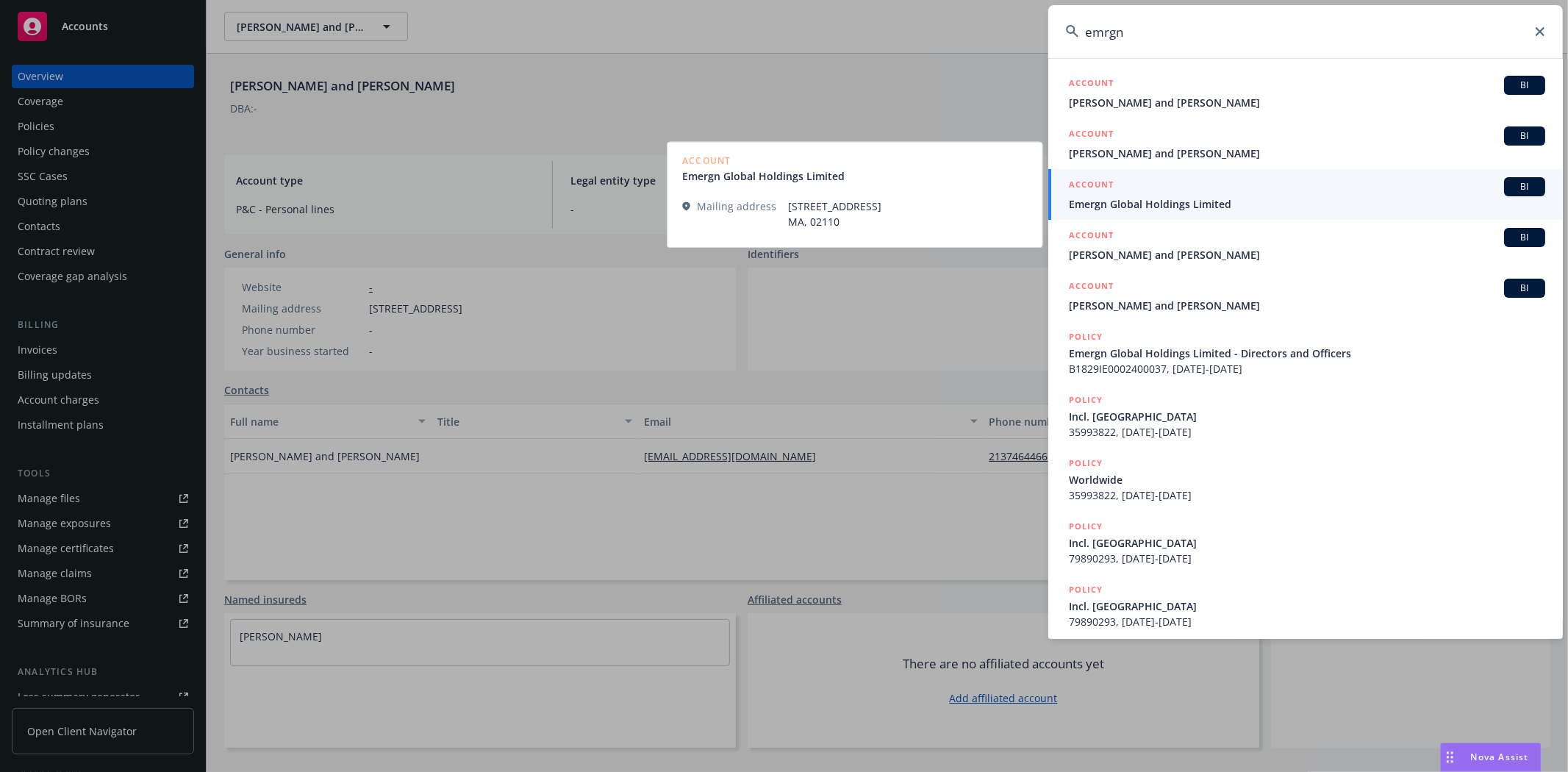
click at [1243, 192] on div "ACCOUNT BI" at bounding box center [1307, 187] width 476 height 19
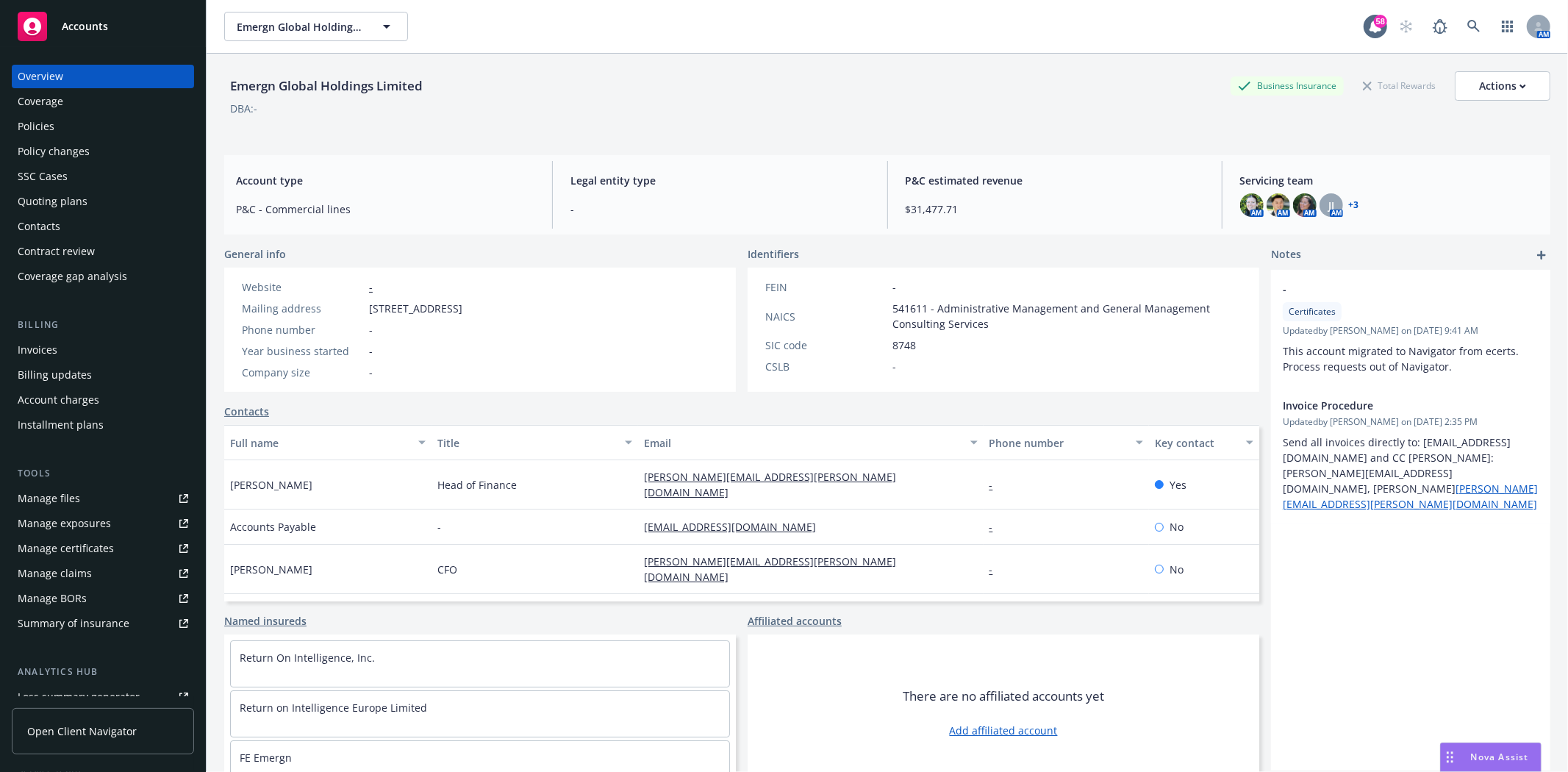
click at [52, 126] on div "Policies" at bounding box center [36, 126] width 37 height 24
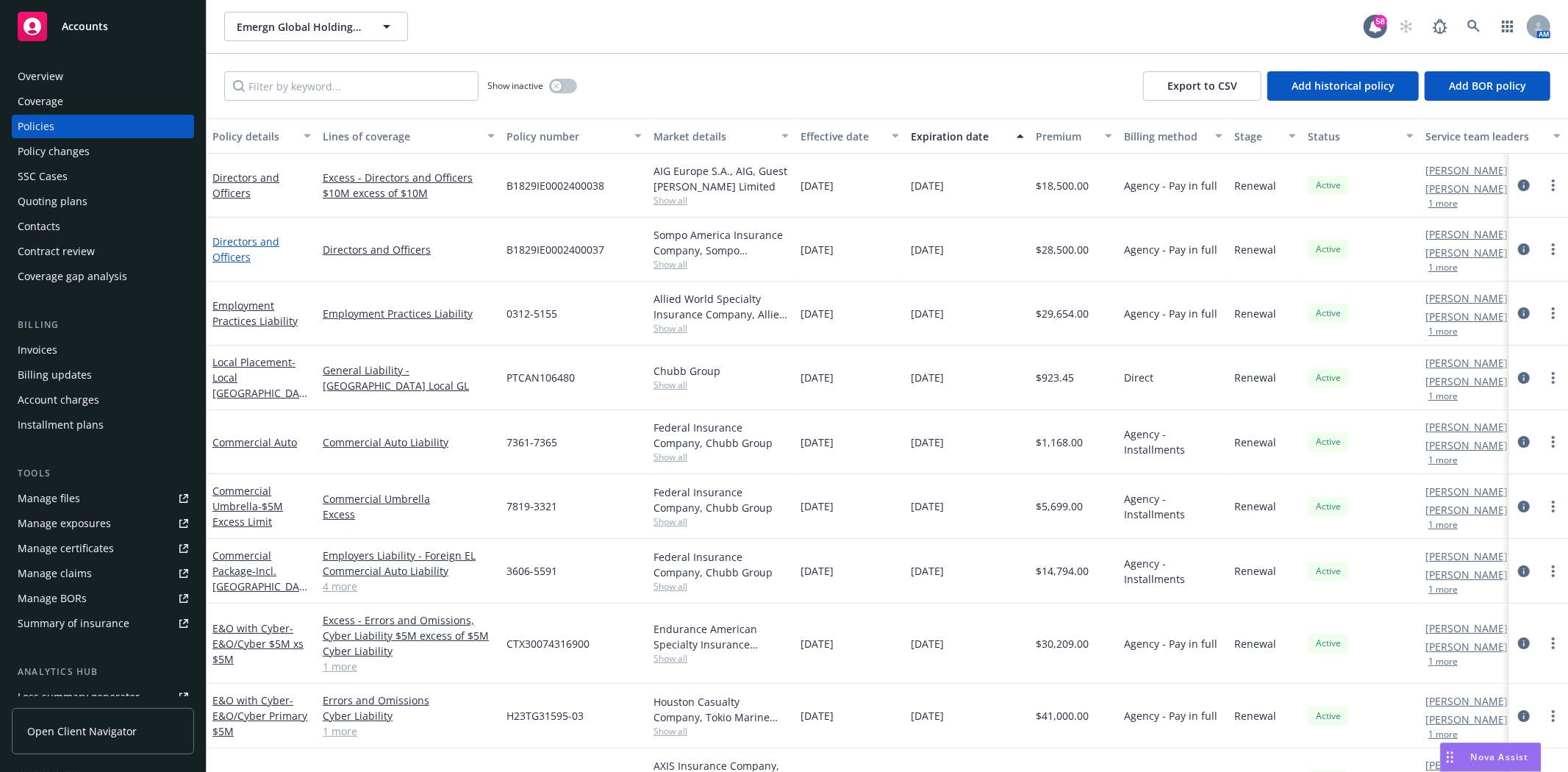
click at [245, 241] on link "Directors and Officers" at bounding box center [246, 249] width 67 height 29
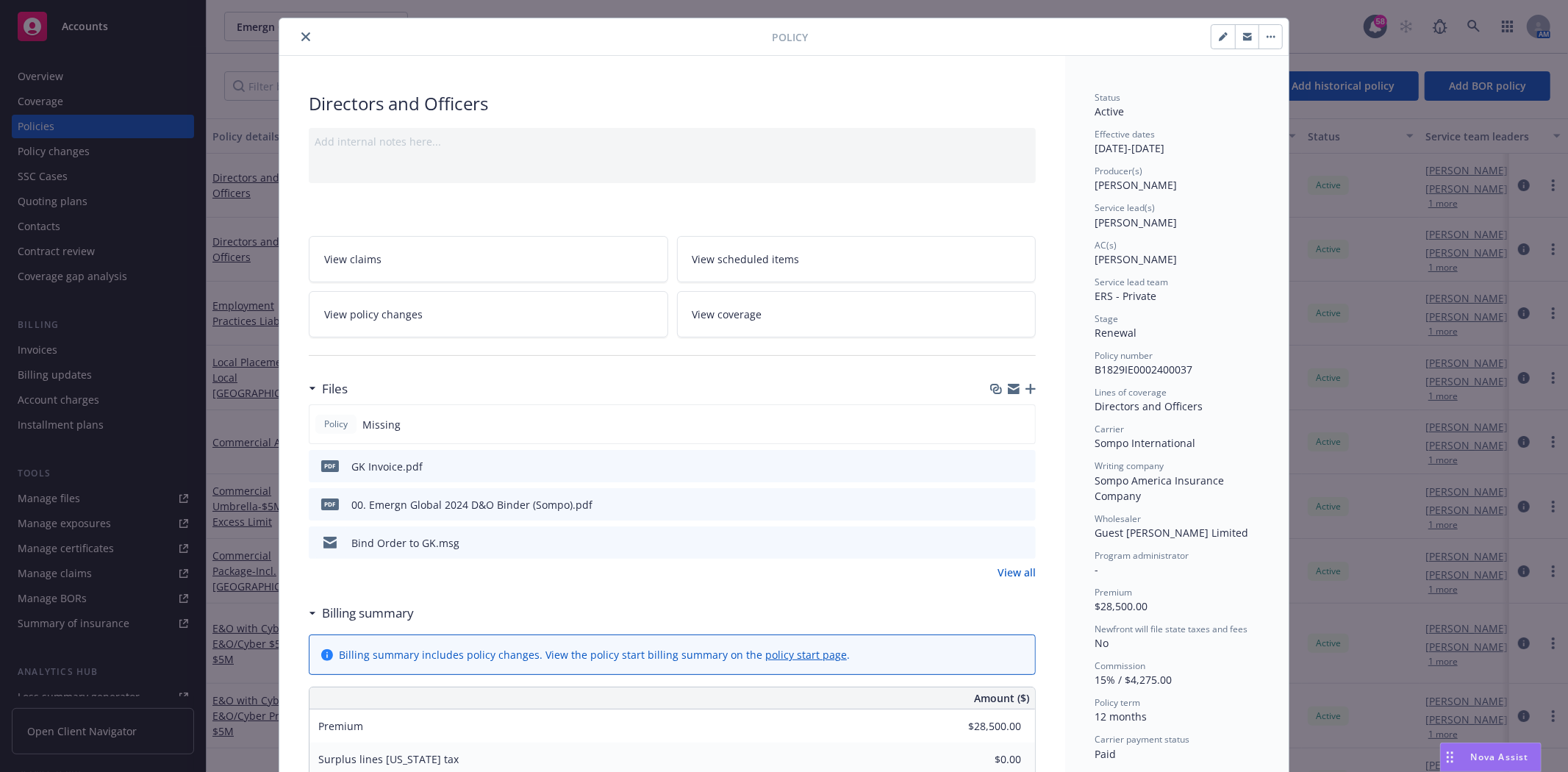
scroll to position [81, 0]
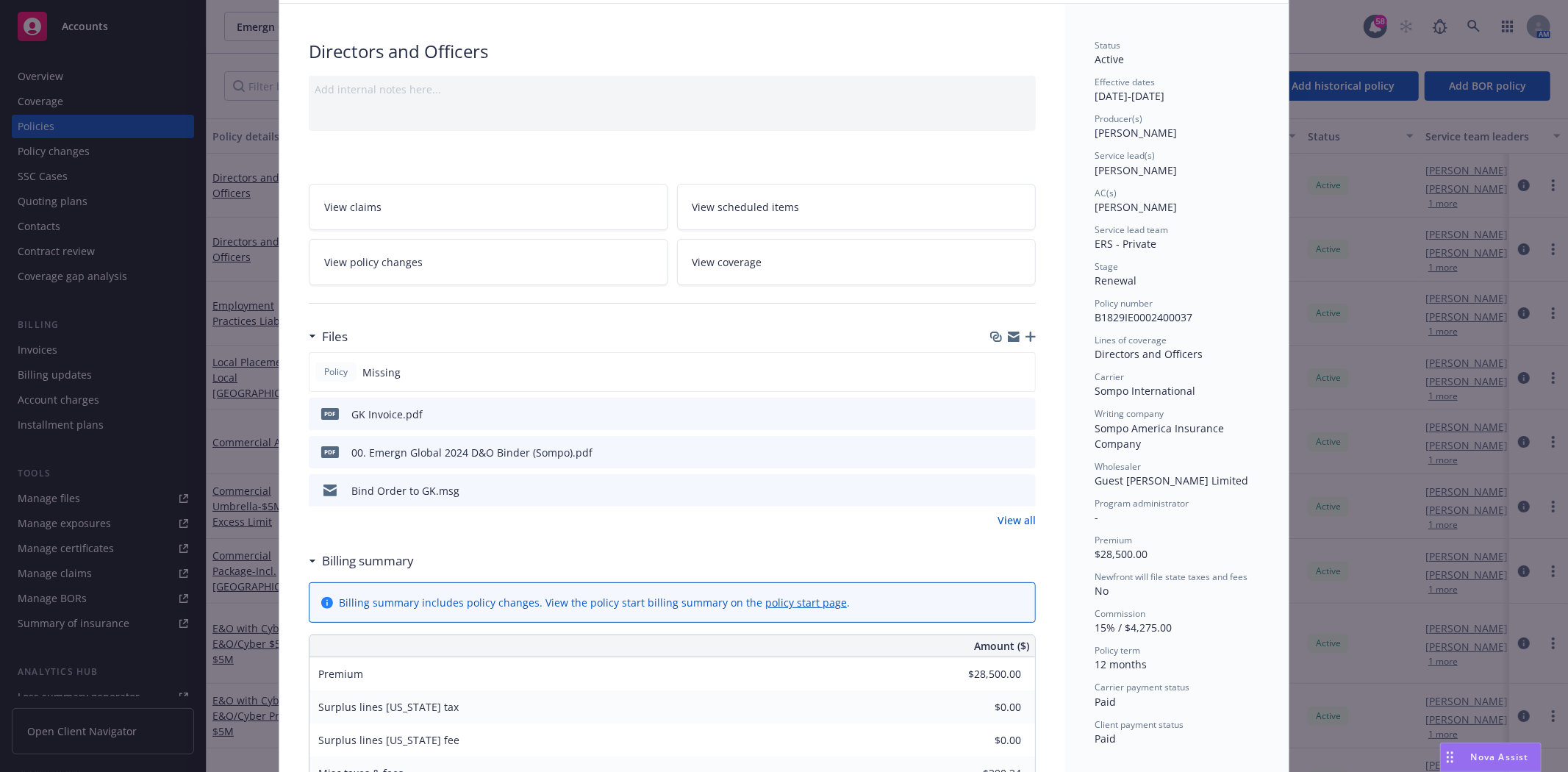
click at [1006, 524] on link "View all" at bounding box center [1016, 520] width 38 height 15
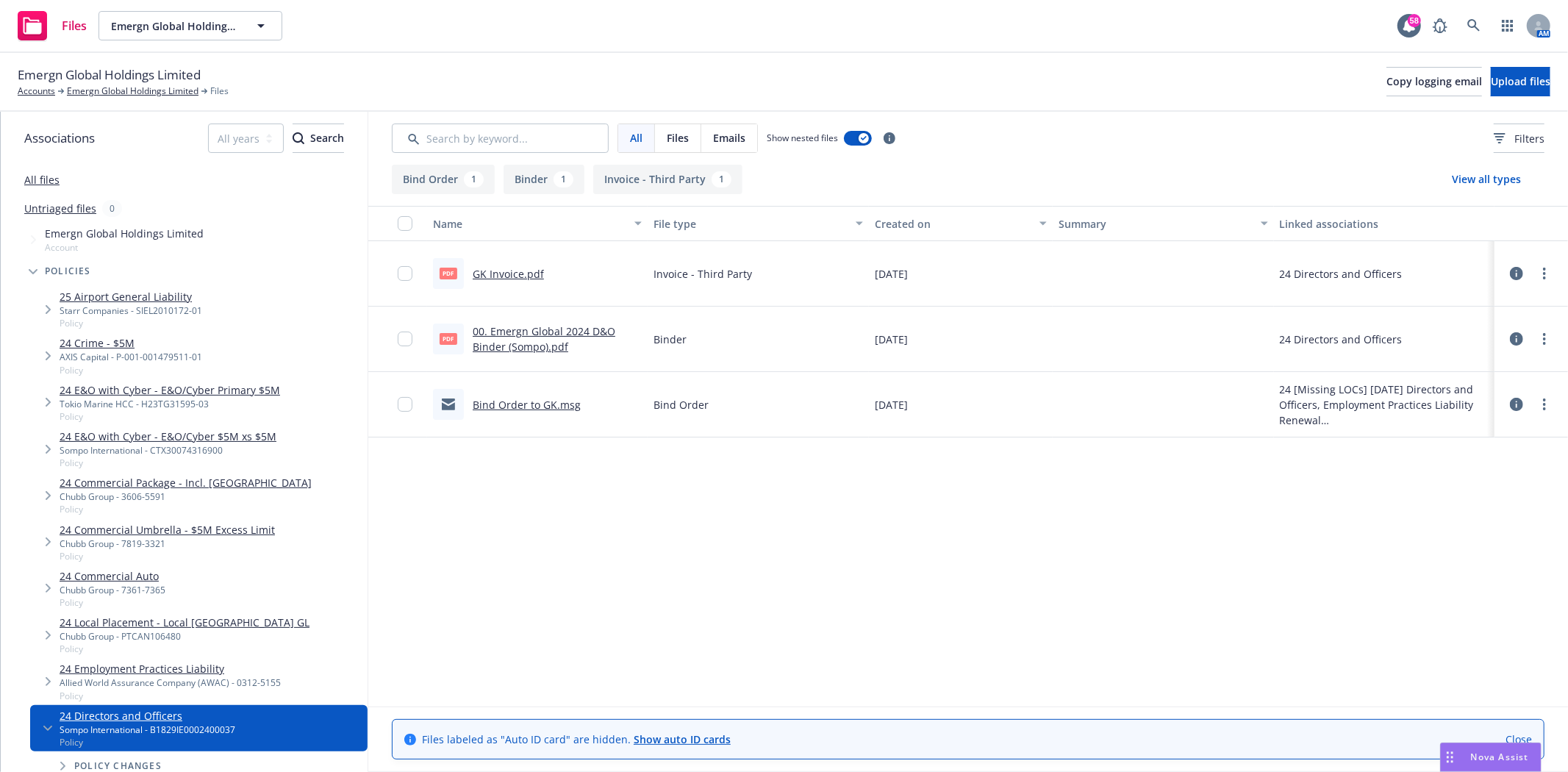
click at [582, 328] on link "00. Emergn Global 2024 D&O Binder (Sompo).pdf" at bounding box center [544, 338] width 143 height 29
